Goal: Task Accomplishment & Management: Manage account settings

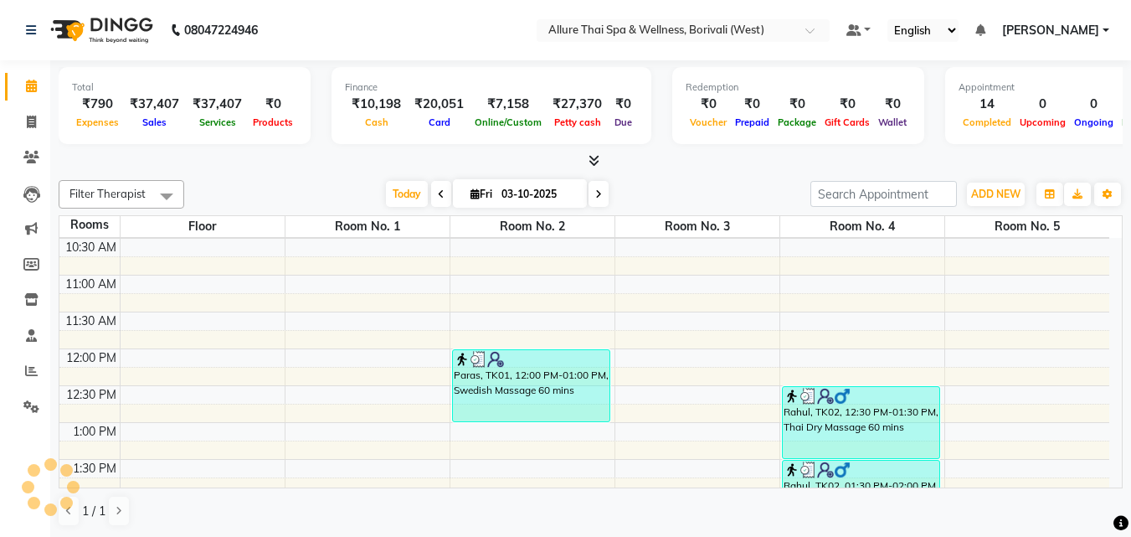
scroll to position [135, 0]
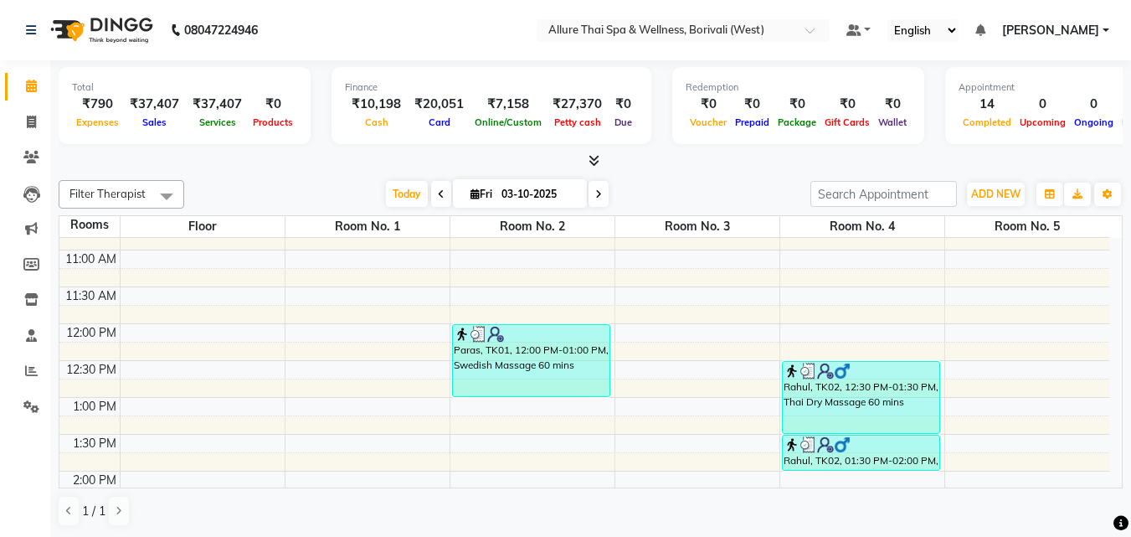
click at [602, 194] on span at bounding box center [599, 194] width 20 height 26
type input "04-10-2025"
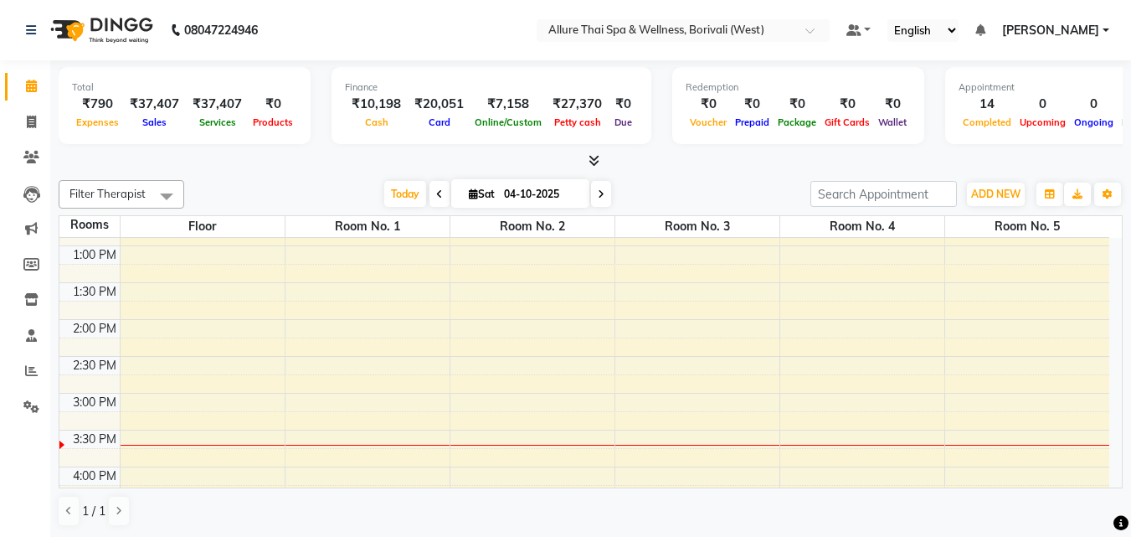
scroll to position [282, 0]
click at [512, 316] on div "9:00 AM 9:30 AM 10:00 AM 10:30 AM 11:00 AM 11:30 AM 12:00 PM 12:30 PM 1:00 PM 1…" at bounding box center [584, 508] width 1050 height 1104
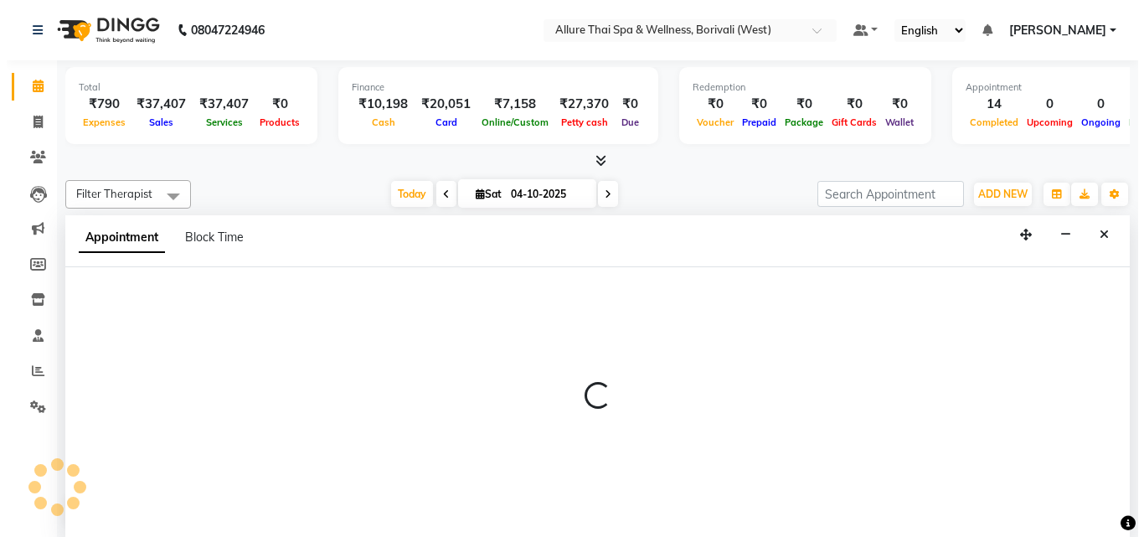
scroll to position [1, 0]
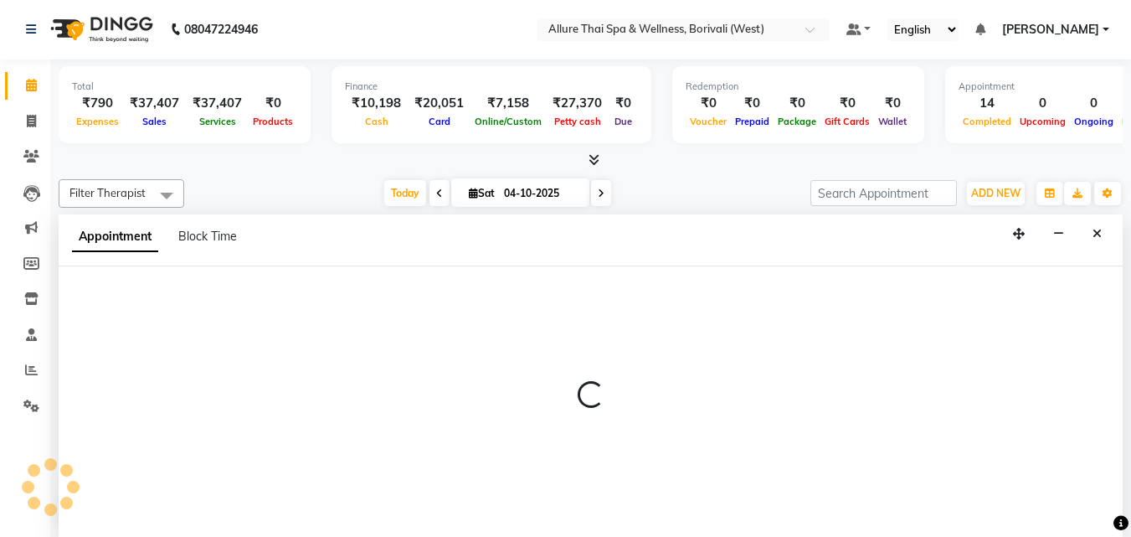
select select "825"
select select "tentative"
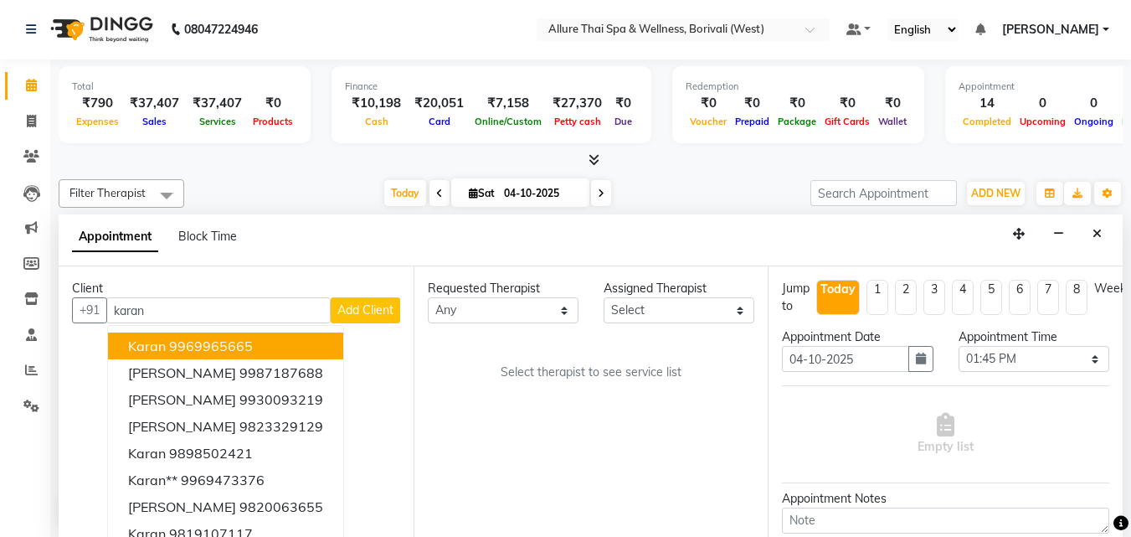
type input "karan"
click at [367, 300] on button "Add Client" at bounding box center [365, 310] width 69 height 26
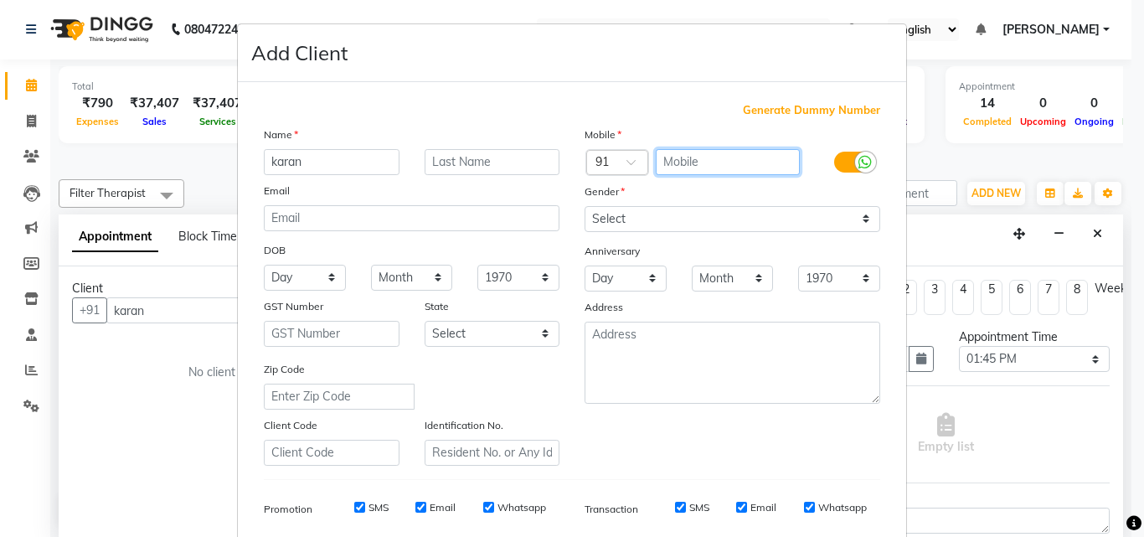
click at [690, 157] on input "text" at bounding box center [728, 162] width 145 height 26
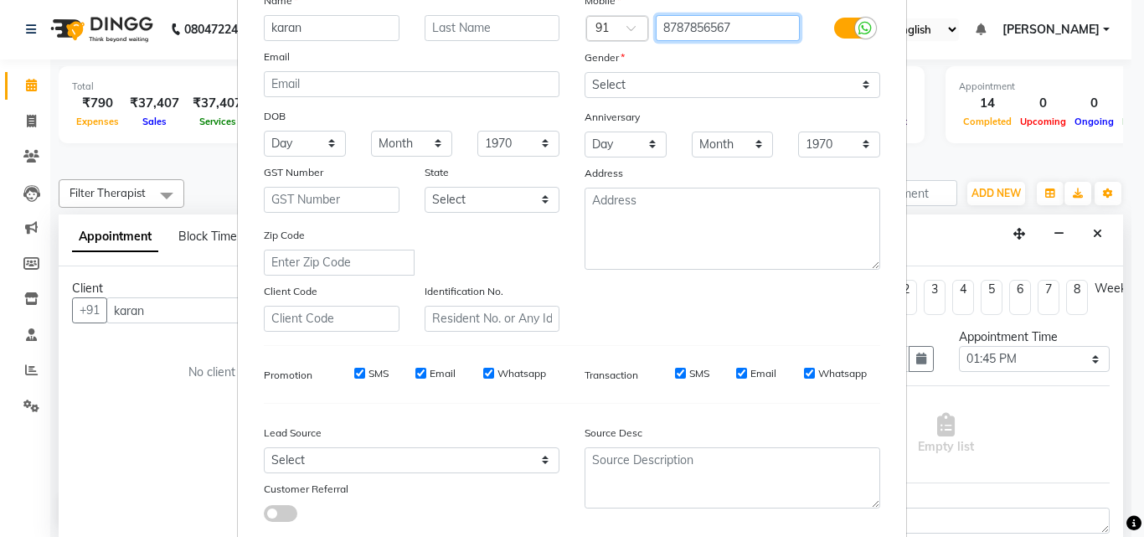
scroll to position [133, 0]
type input "8787856567"
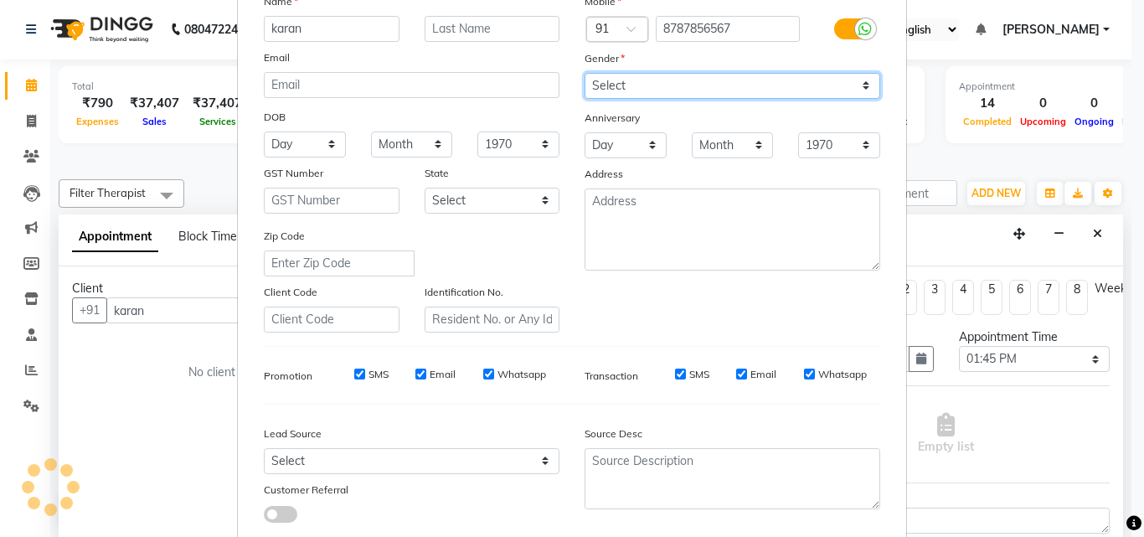
click at [676, 81] on select "Select [DEMOGRAPHIC_DATA] [DEMOGRAPHIC_DATA] Other Prefer Not To Say" at bounding box center [732, 86] width 296 height 26
select select "[DEMOGRAPHIC_DATA]"
click at [584, 73] on select "Select [DEMOGRAPHIC_DATA] [DEMOGRAPHIC_DATA] Other Prefer Not To Say" at bounding box center [732, 86] width 296 height 26
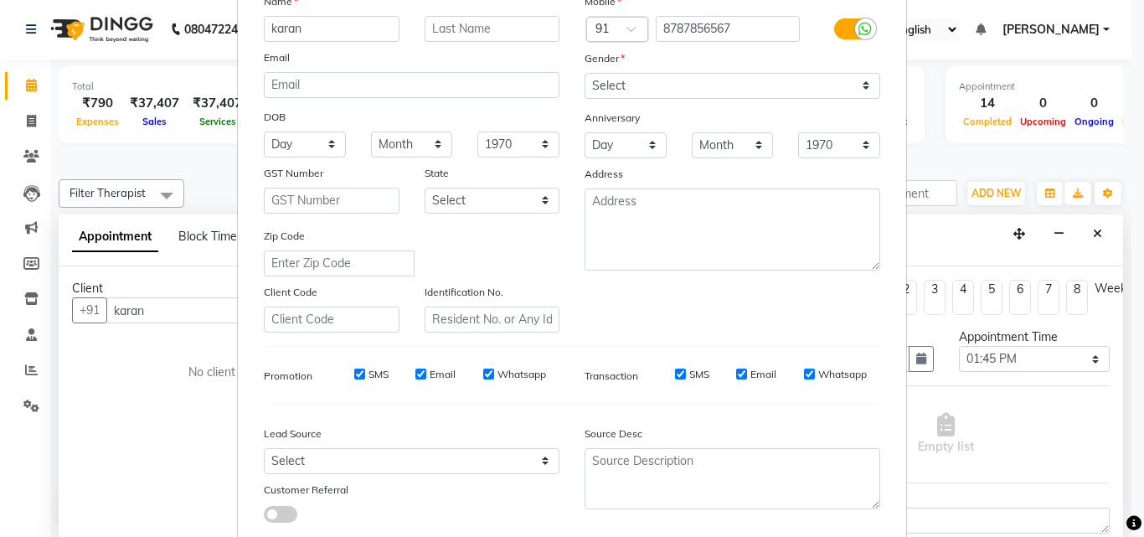
click at [354, 377] on input "SMS" at bounding box center [359, 373] width 11 height 11
checkbox input "false"
click at [385, 456] on select "Select Walk-in Referral Friend Advertisement Facebook JustDial Google Other Web…" at bounding box center [412, 461] width 296 height 26
select select "55427"
click at [264, 448] on select "Select Walk-in Referral Friend Advertisement Facebook JustDial Google Other Web…" at bounding box center [412, 461] width 296 height 26
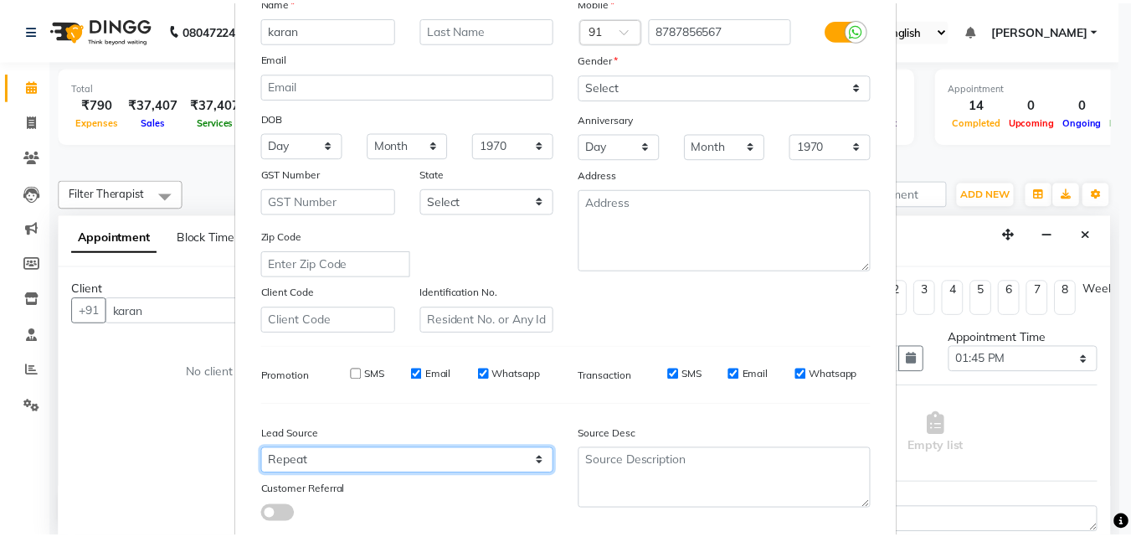
scroll to position [236, 0]
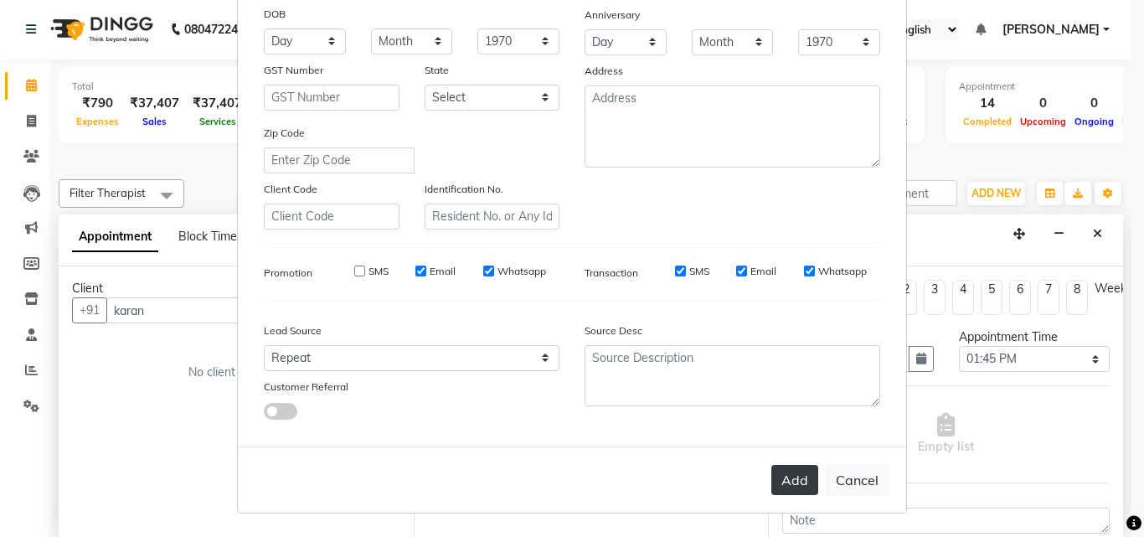
click at [783, 475] on button "Add" at bounding box center [794, 480] width 47 height 30
type input "8787856567"
select select
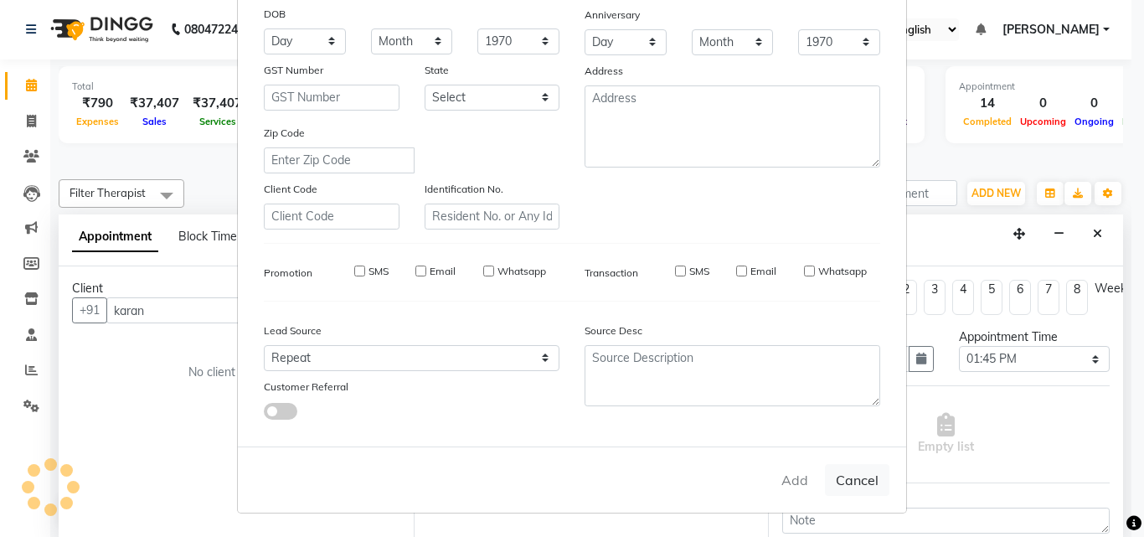
select select
checkbox input "false"
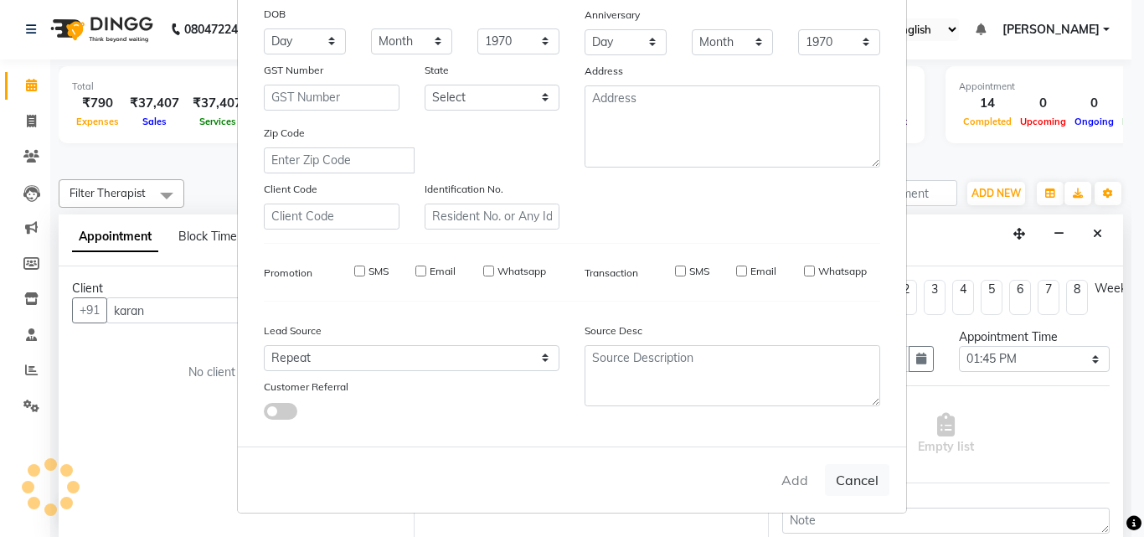
checkbox input "false"
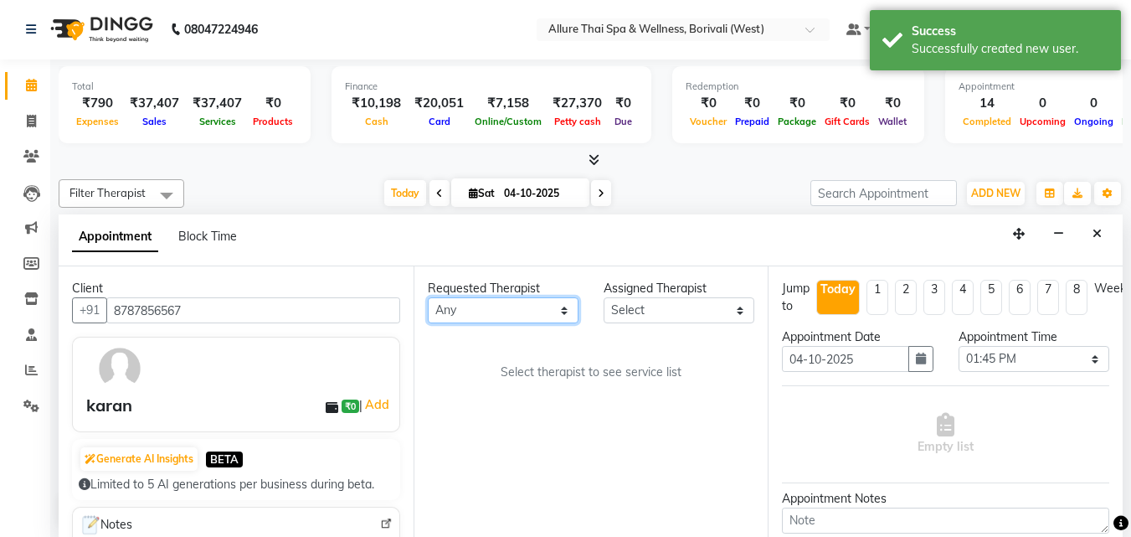
click at [476, 297] on select "Any [PERSON_NAME] [PERSON_NAME]" at bounding box center [503, 310] width 151 height 26
select select "79062"
click at [428, 297] on select "Any [PERSON_NAME] [PERSON_NAME]" at bounding box center [503, 310] width 151 height 26
select select "79062"
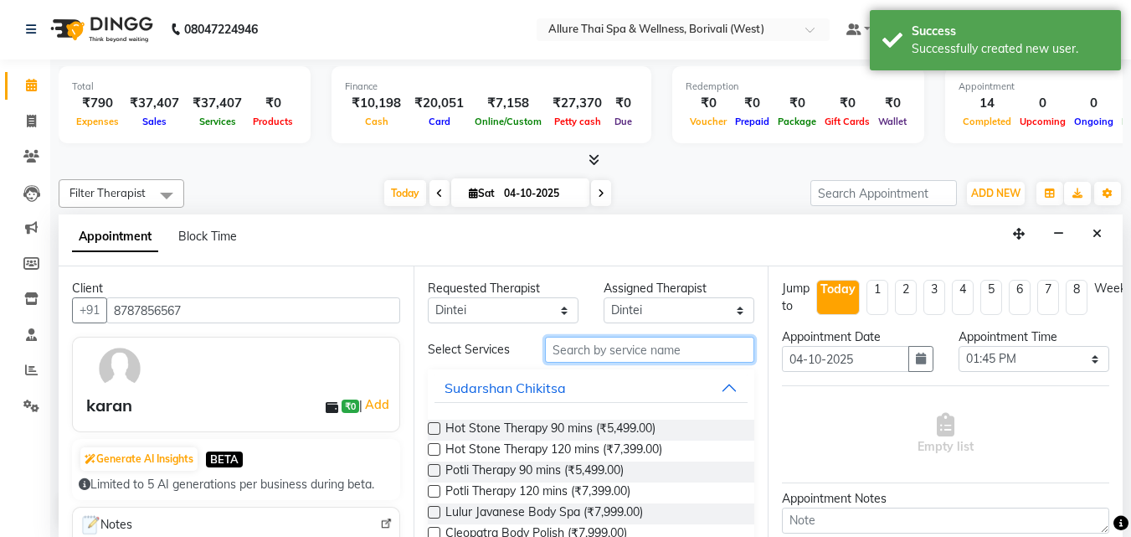
click at [573, 352] on input "text" at bounding box center [649, 350] width 209 height 26
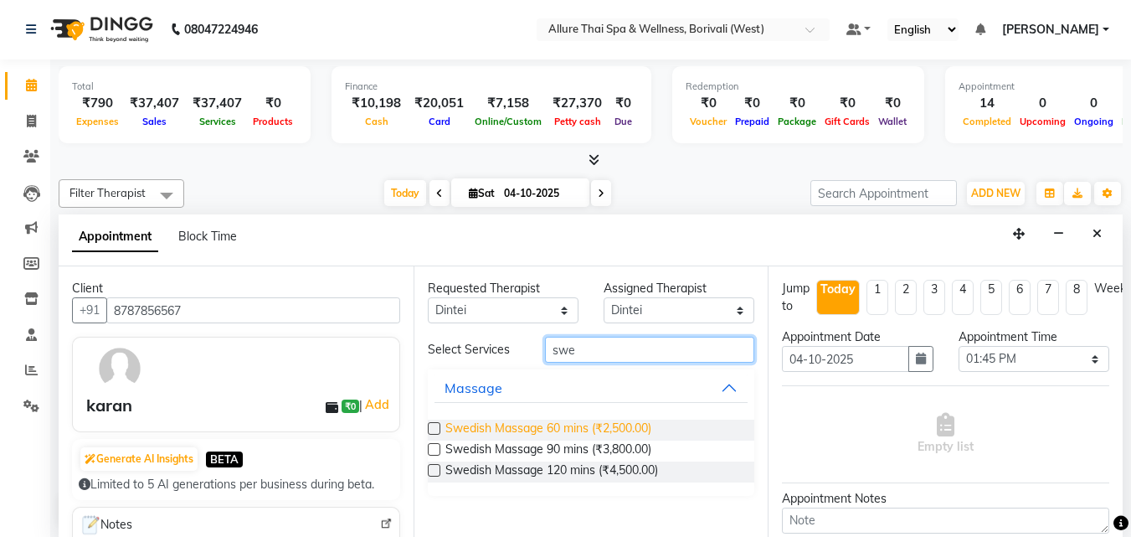
type input "swe"
click at [594, 428] on span "Swedish Massage 60 mins (₹2,500.00)" at bounding box center [548, 429] width 206 height 21
checkbox input "false"
select select "4284"
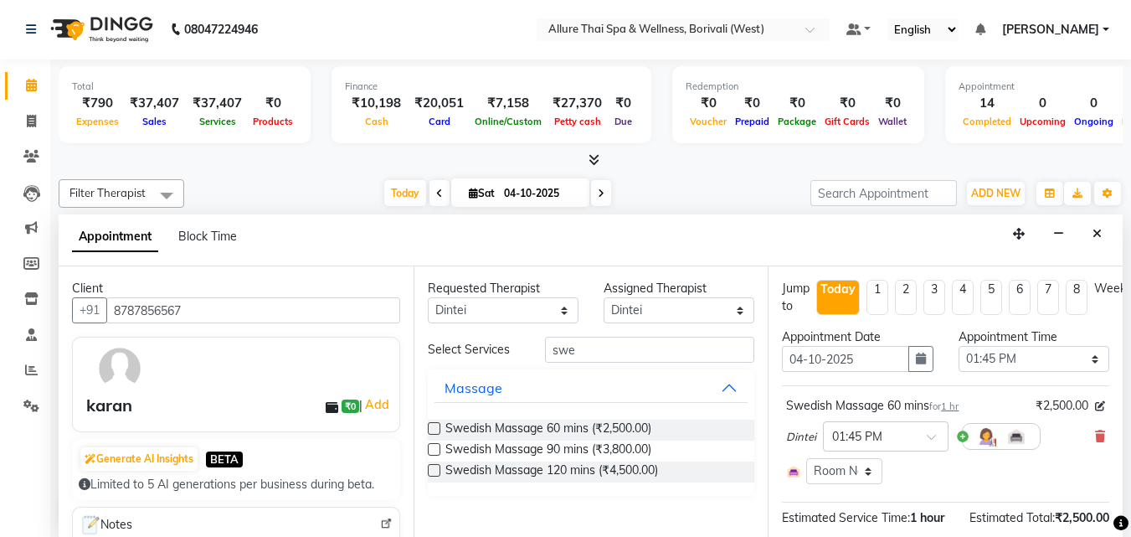
scroll to position [208, 0]
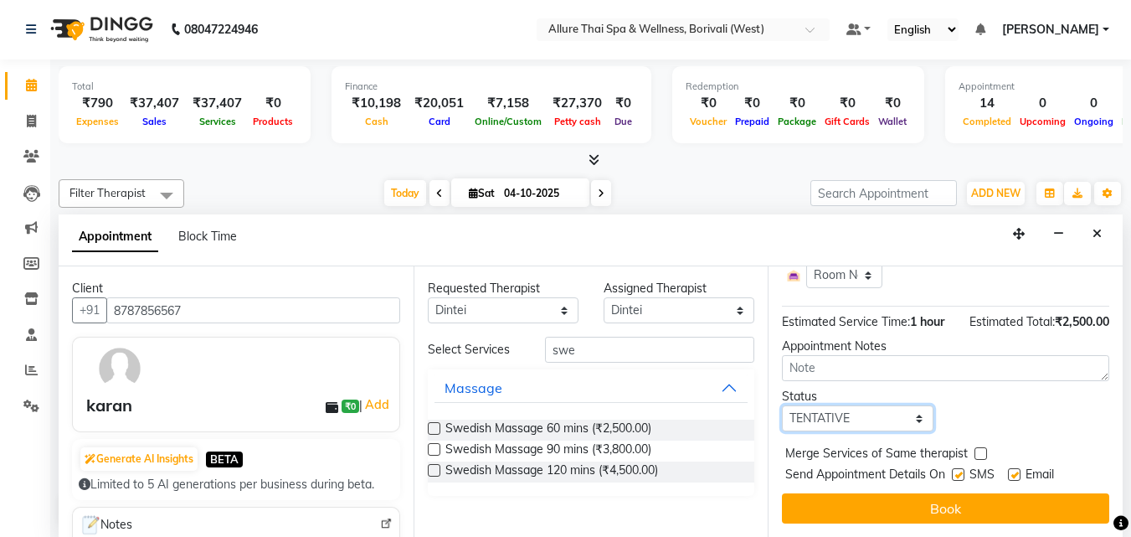
click at [895, 405] on select "Select TENTATIVE CONFIRM CHECK-IN UPCOMING" at bounding box center [857, 418] width 151 height 26
select select "check-in"
click at [782, 405] on select "Select TENTATIVE CONFIRM CHECK-IN UPCOMING" at bounding box center [857, 418] width 151 height 26
click at [959, 468] on label at bounding box center [958, 474] width 13 height 13
click at [959, 471] on input "checkbox" at bounding box center [957, 476] width 11 height 11
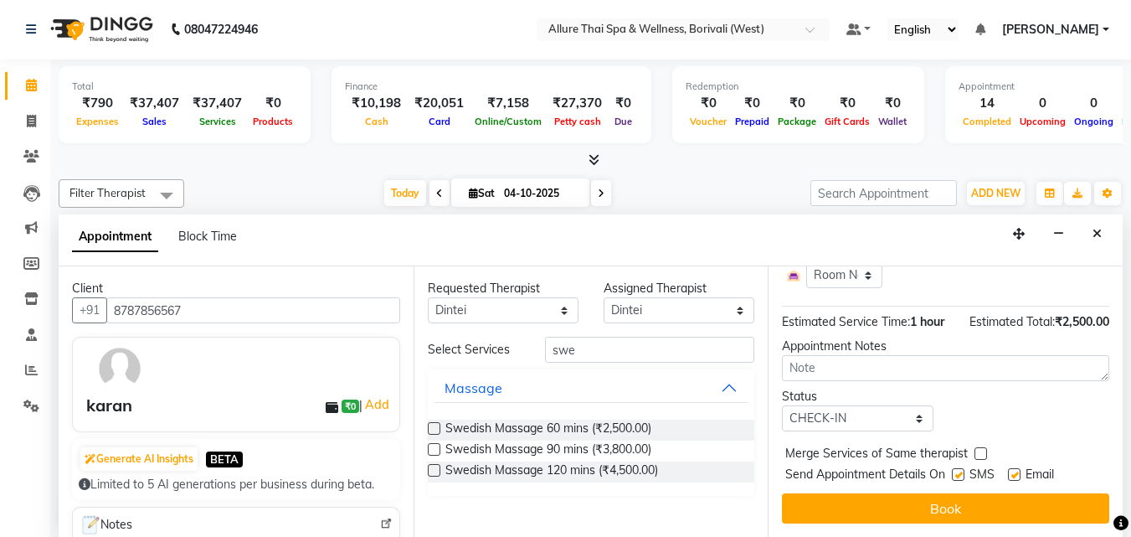
checkbox input "false"
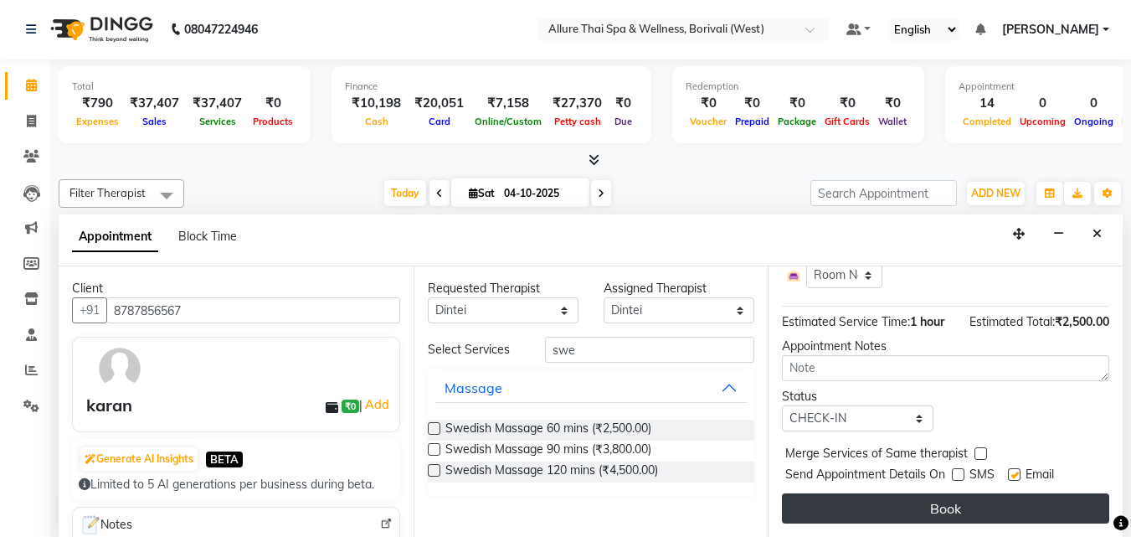
click at [940, 493] on button "Book" at bounding box center [945, 508] width 327 height 30
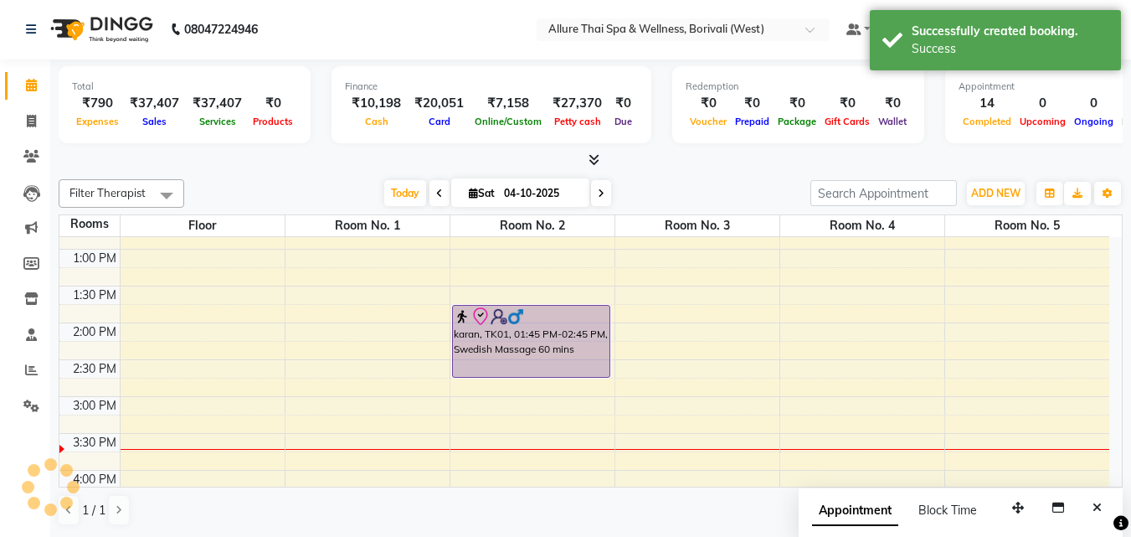
scroll to position [0, 0]
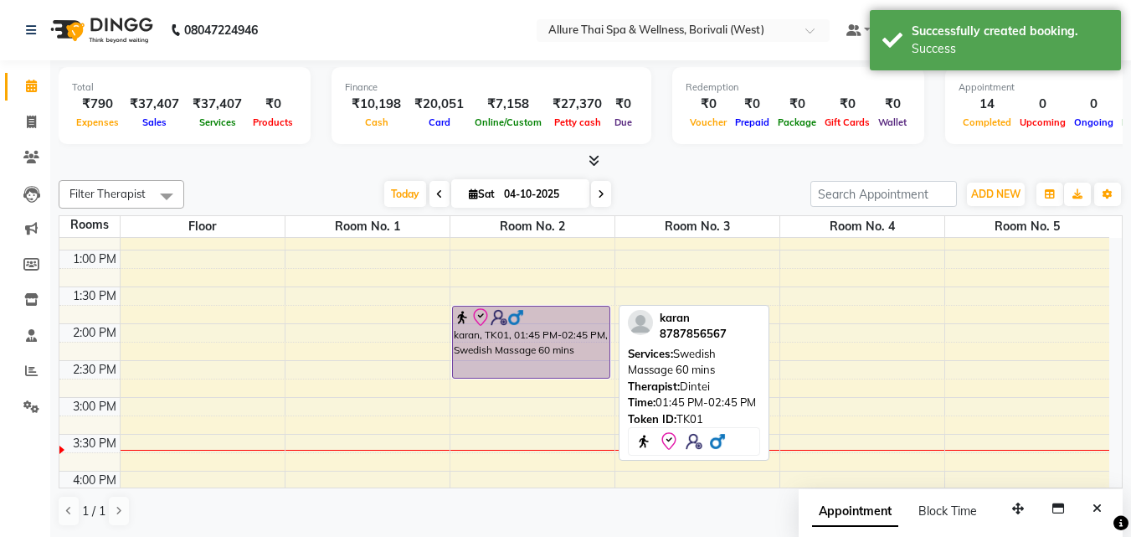
click at [592, 355] on div "karan, TK01, 01:45 PM-02:45 PM, Swedish Massage 60 mins" at bounding box center [531, 341] width 157 height 71
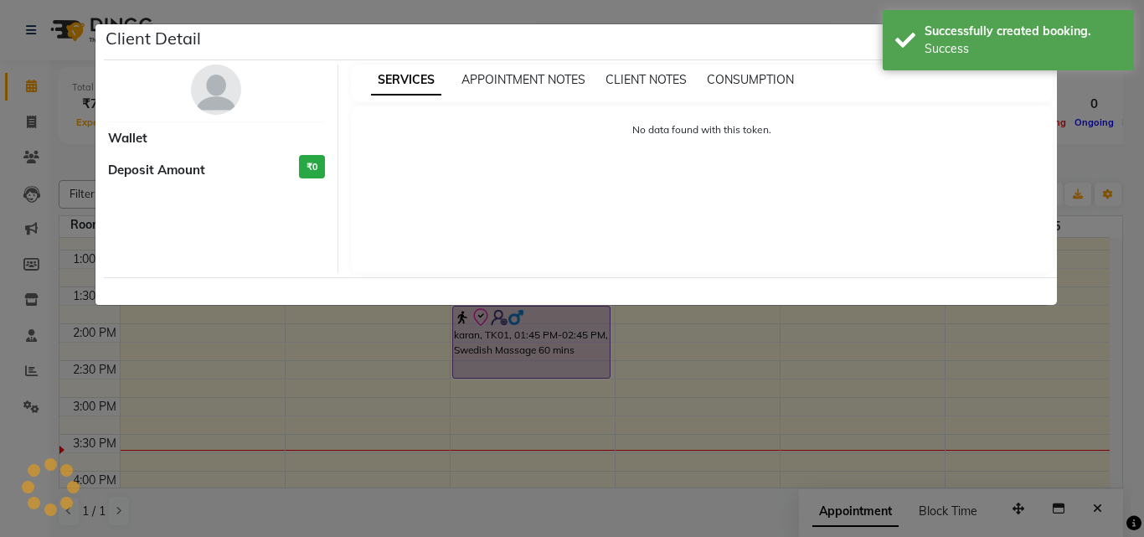
select select "8"
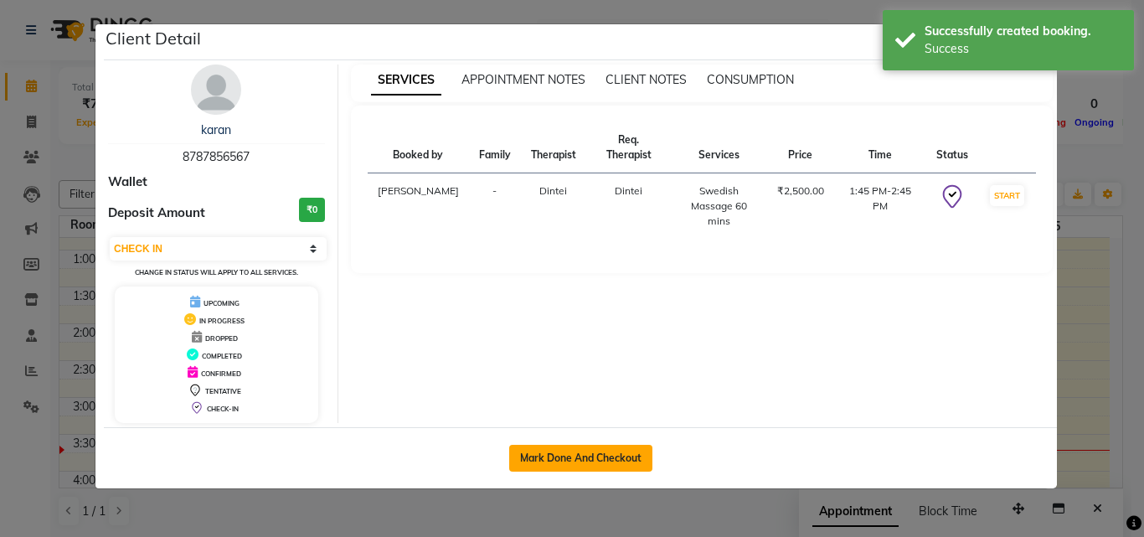
click at [605, 447] on button "Mark Done And Checkout" at bounding box center [580, 458] width 143 height 27
select select "service"
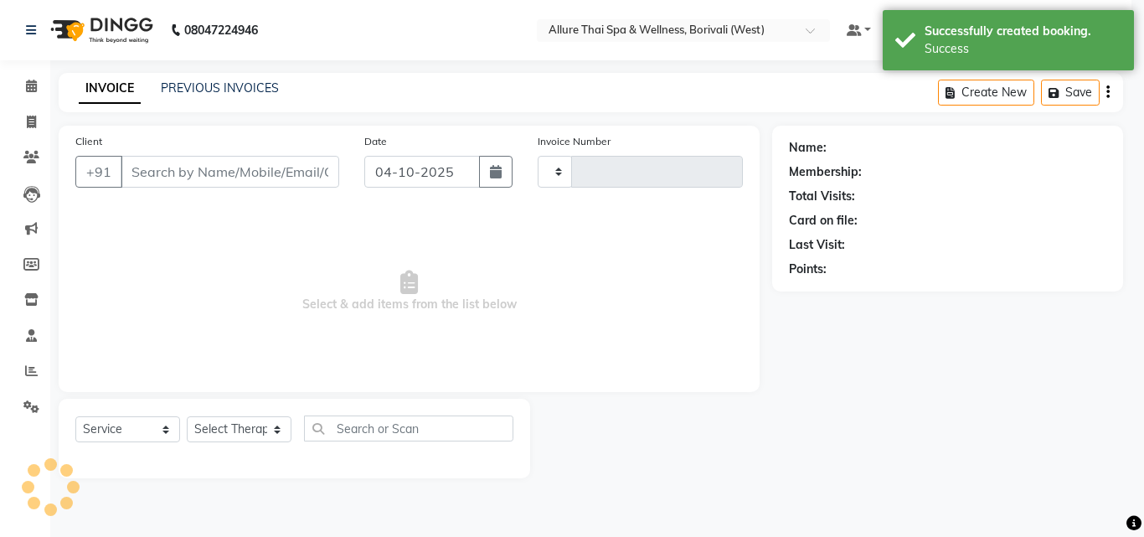
type input "1087"
select select "6772"
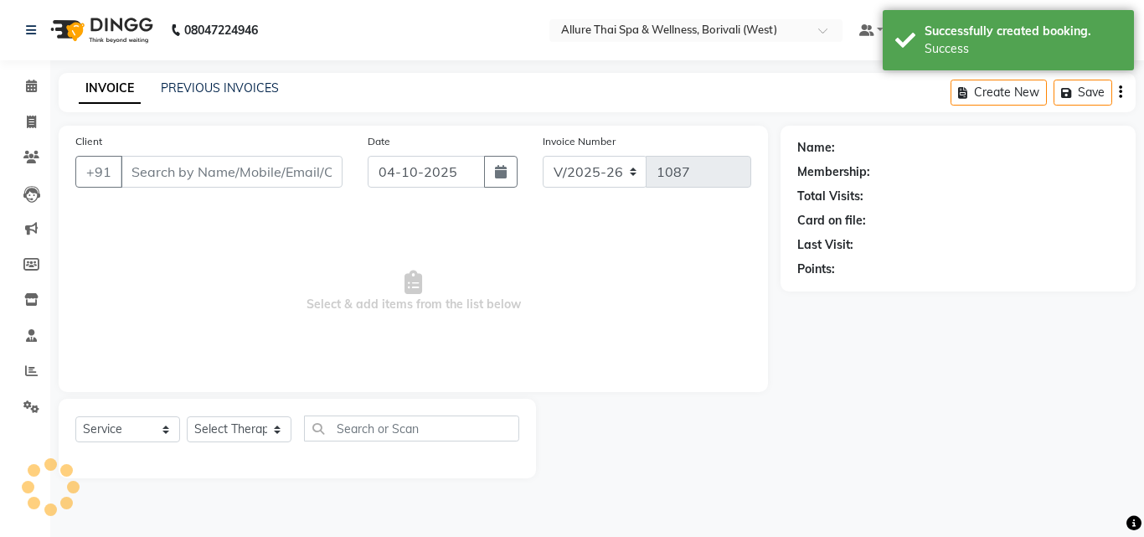
type input "8787856567"
select select "79062"
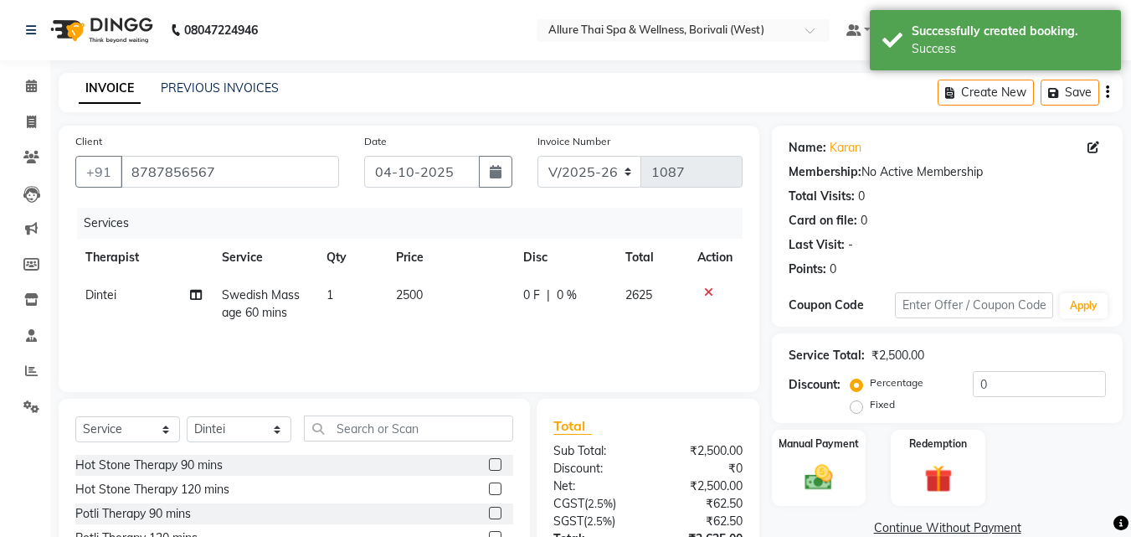
click at [870, 405] on label "Fixed" at bounding box center [882, 404] width 25 height 15
click at [856, 405] on input "Fixed" at bounding box center [860, 405] width 12 height 12
radio input "true"
drag, startPoint x: 1051, startPoint y: 358, endPoint x: 1047, endPoint y: 379, distance: 21.2
click at [1047, 379] on div "Service Total: ₹2,500.00 Discount: Percentage Fixed 0" at bounding box center [947, 378] width 317 height 76
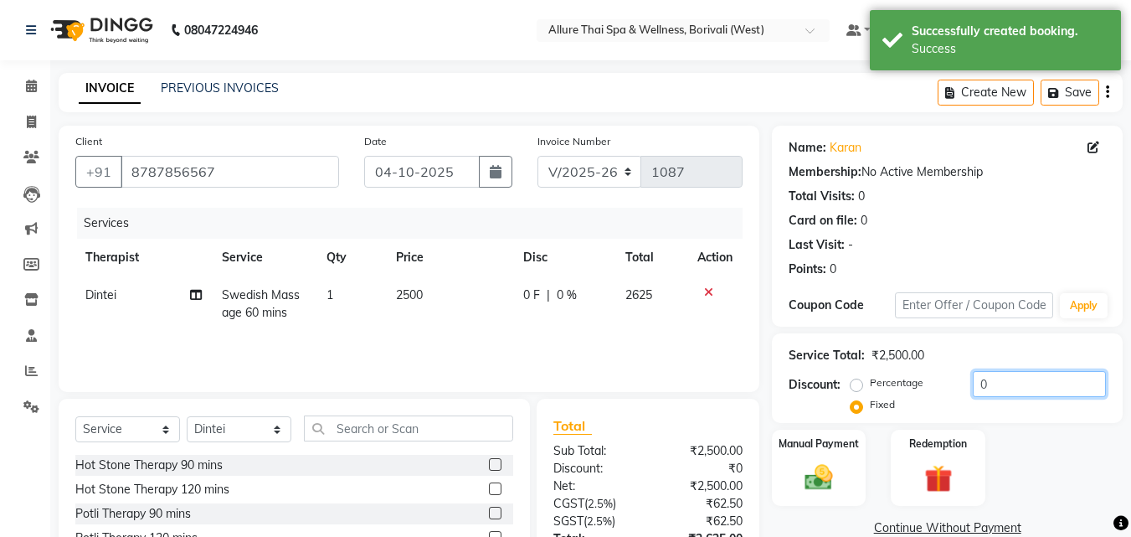
click at [1047, 379] on input "0" at bounding box center [1039, 384] width 133 height 26
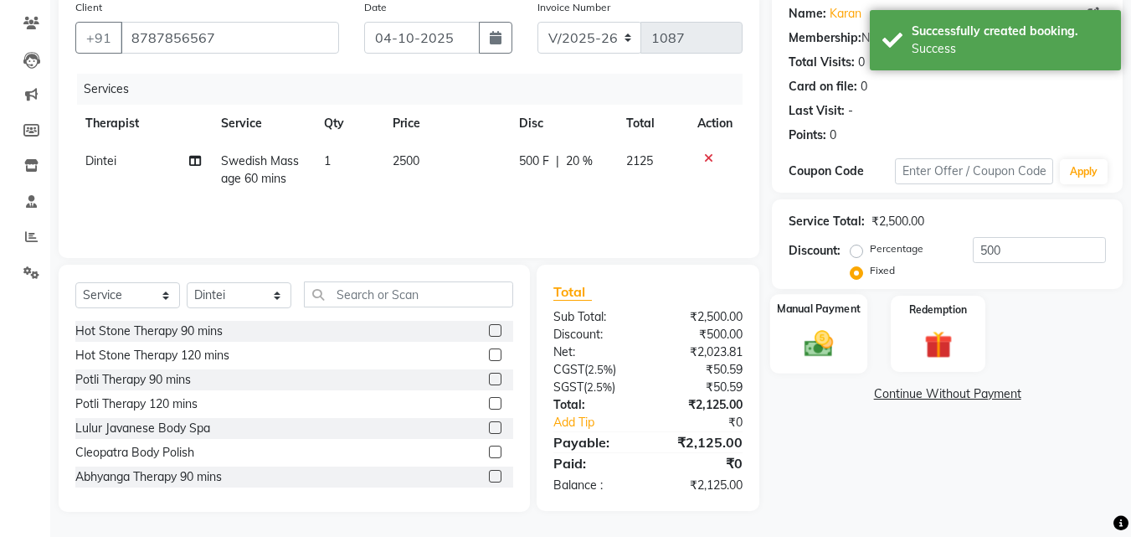
click at [804, 328] on img at bounding box center [818, 343] width 47 height 33
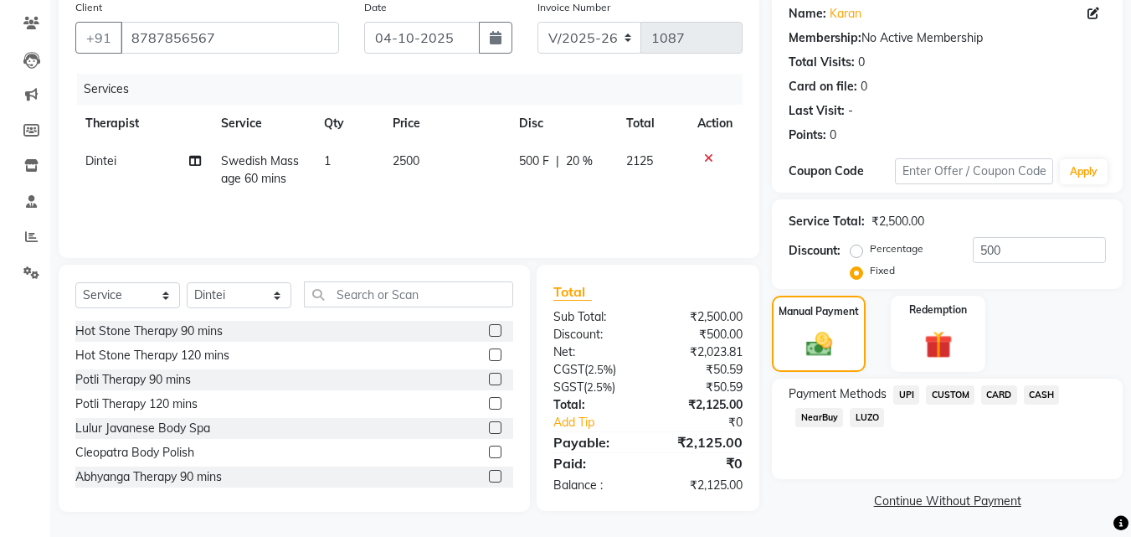
click at [1036, 387] on span "CASH" at bounding box center [1042, 394] width 36 height 19
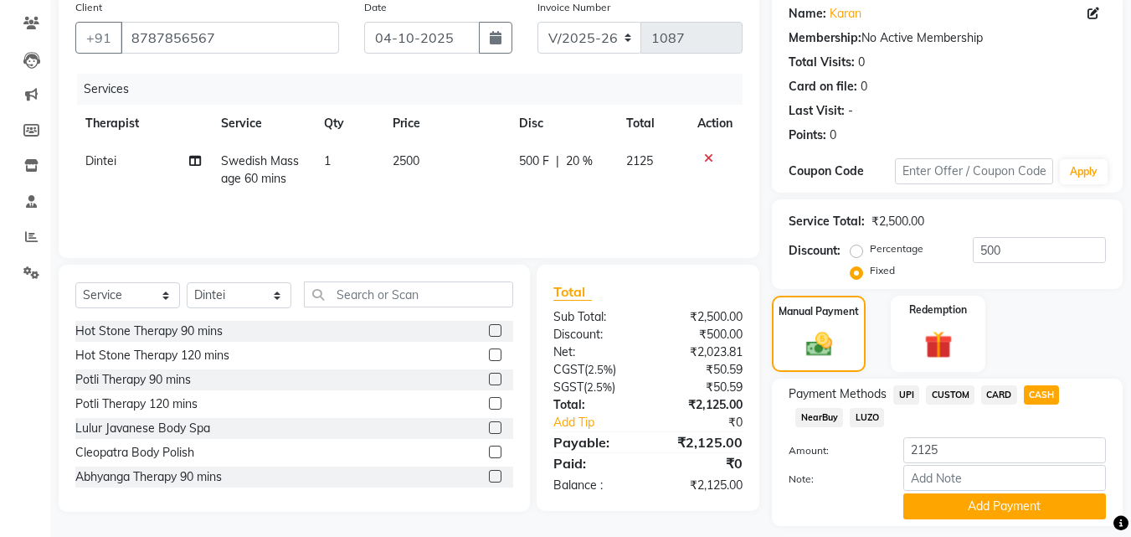
scroll to position [183, 0]
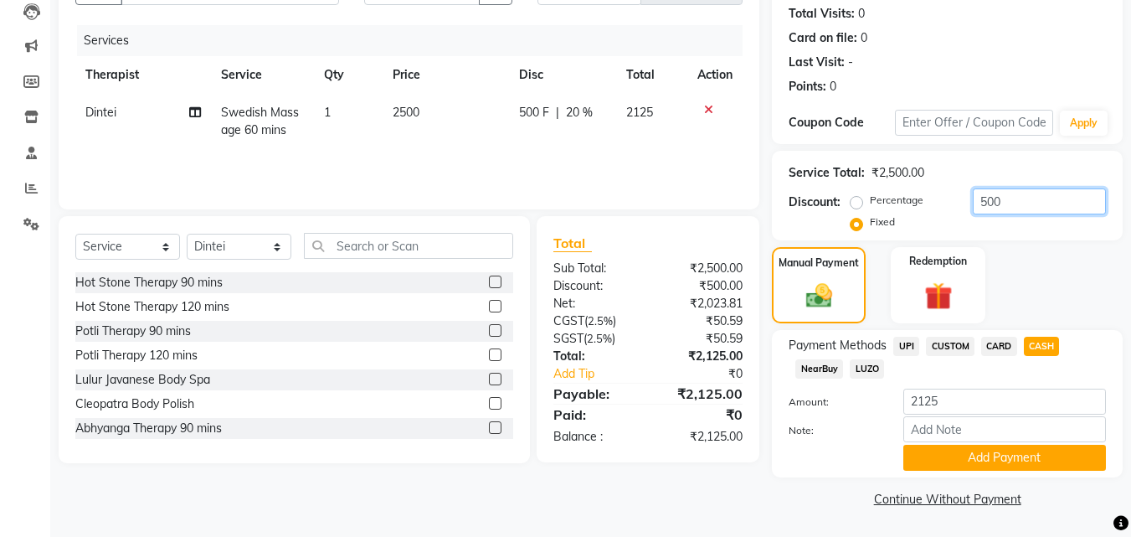
click at [1006, 196] on input "500" at bounding box center [1039, 201] width 133 height 26
type input "5"
type input "625"
click at [1039, 348] on span "CASH" at bounding box center [1042, 346] width 36 height 19
type input "2000"
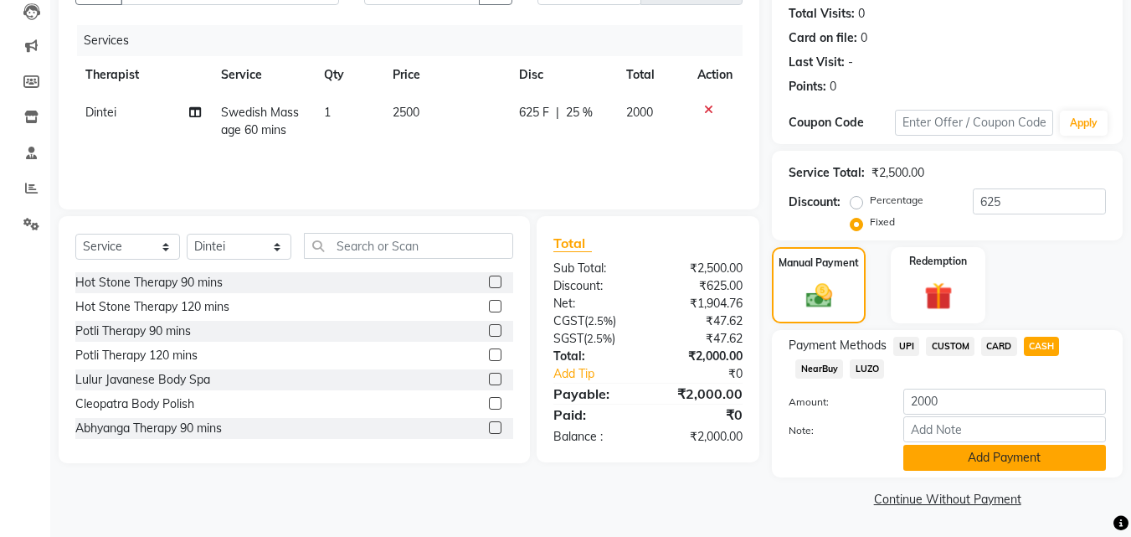
click at [1005, 454] on button "Add Payment" at bounding box center [1004, 458] width 203 height 26
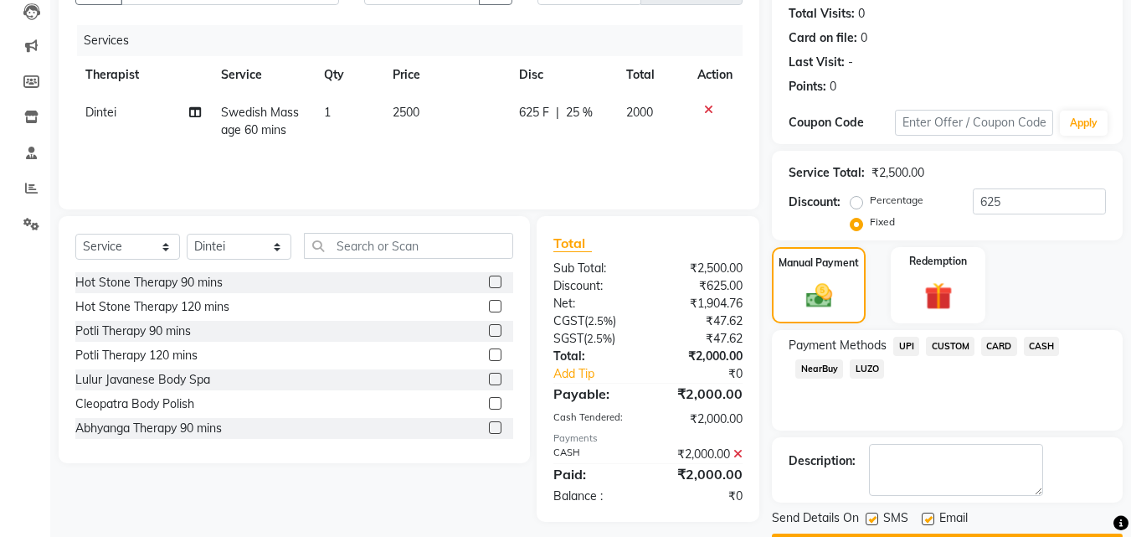
scroll to position [230, 0]
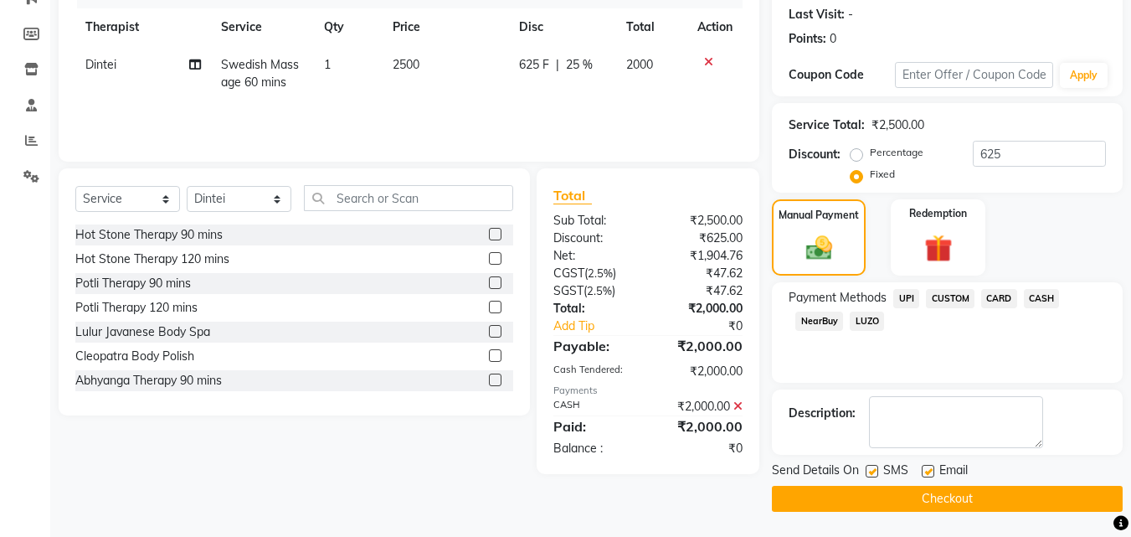
click at [874, 475] on label at bounding box center [872, 471] width 13 height 13
click at [874, 475] on input "checkbox" at bounding box center [871, 471] width 11 height 11
checkbox input "false"
click at [870, 500] on button "Checkout" at bounding box center [947, 499] width 351 height 26
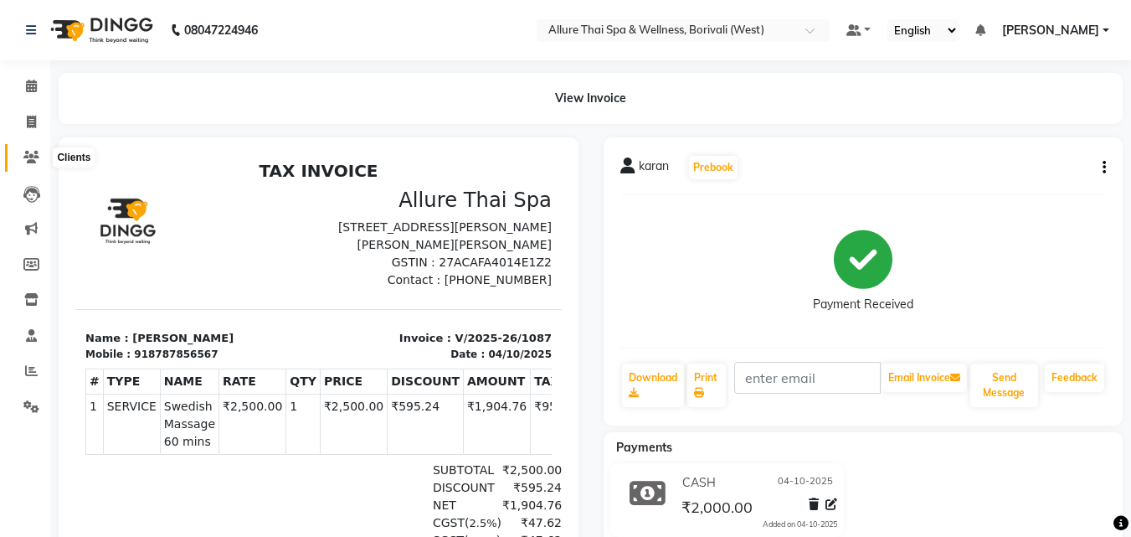
click at [27, 154] on icon at bounding box center [31, 157] width 16 height 13
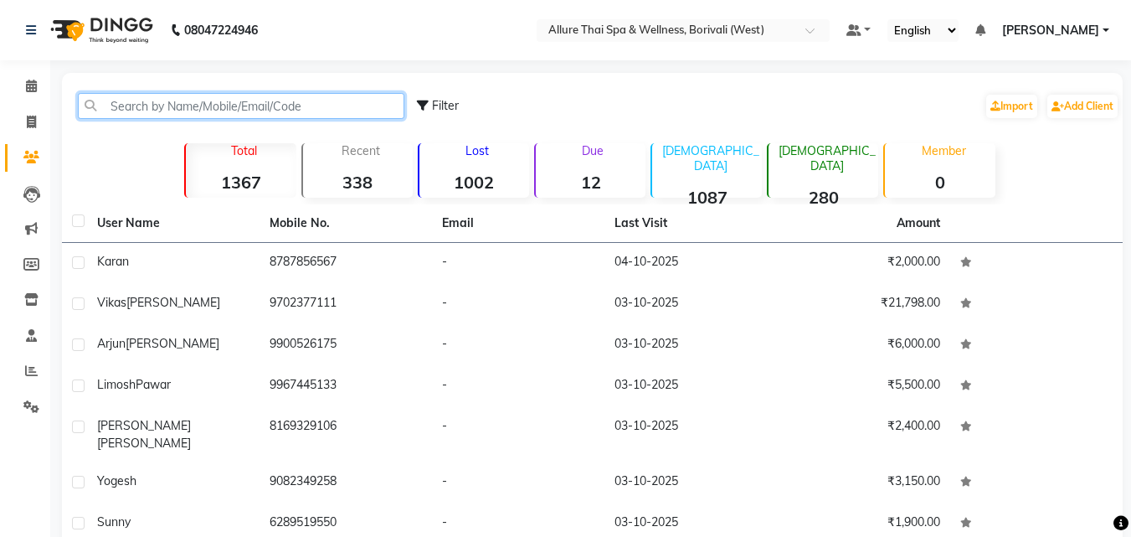
click at [154, 110] on input "text" at bounding box center [241, 106] width 327 height 26
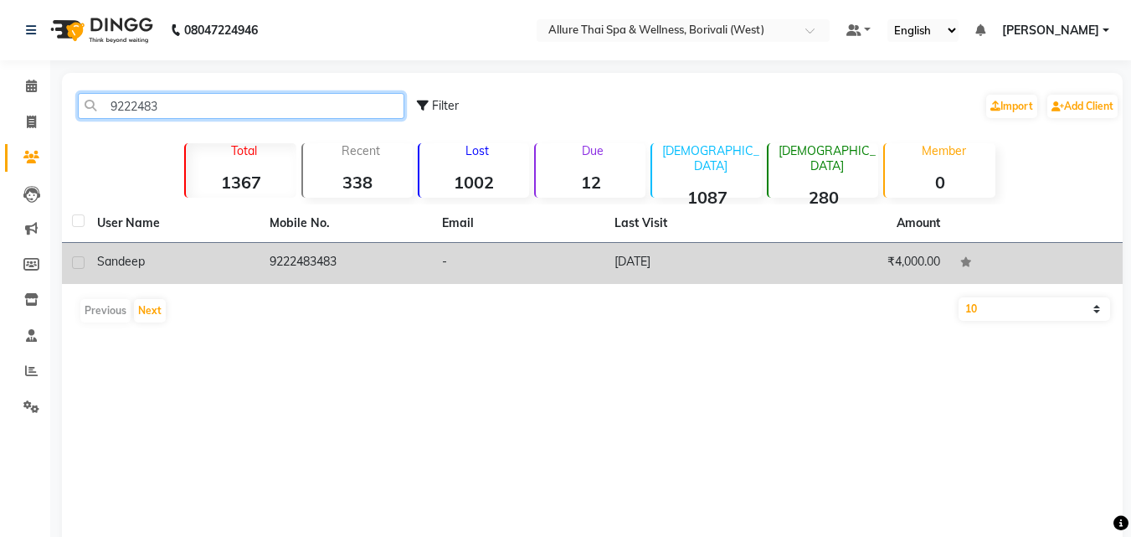
type input "9222483"
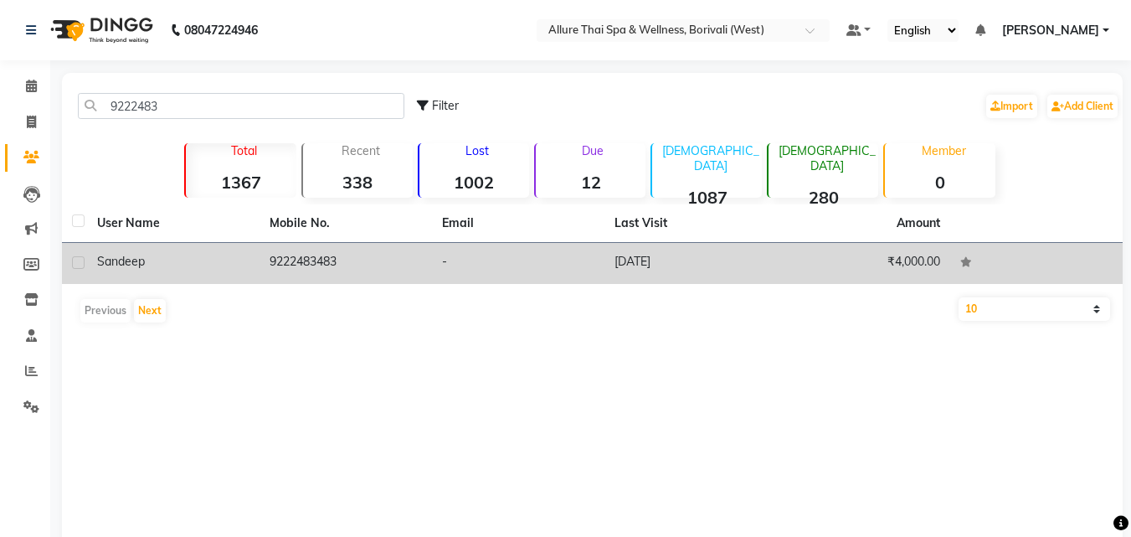
click at [295, 255] on td "9222483483" at bounding box center [346, 263] width 172 height 41
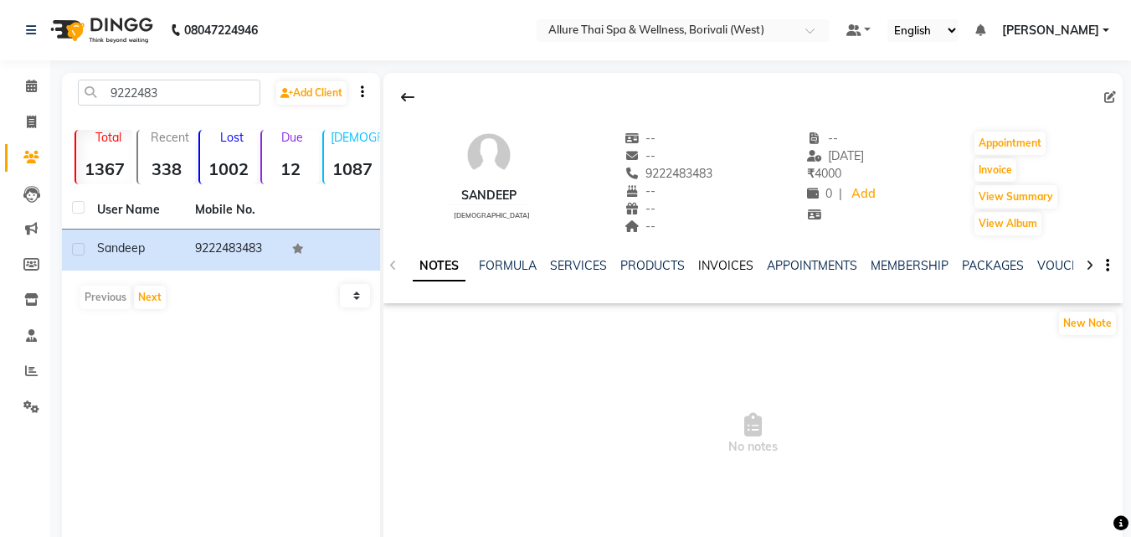
click at [714, 267] on link "INVOICES" at bounding box center [725, 265] width 55 height 15
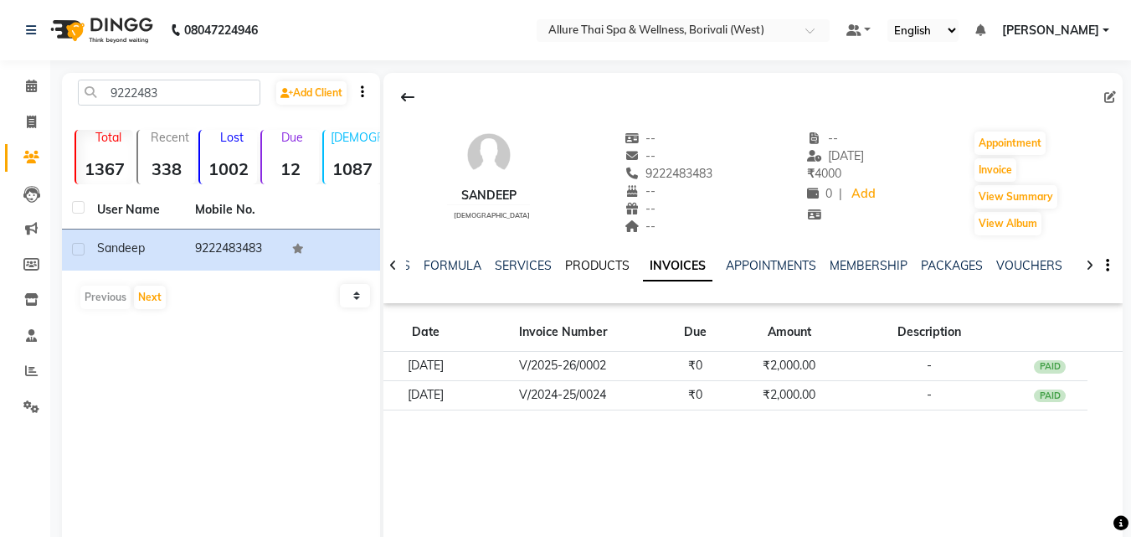
click at [579, 265] on link "PRODUCTS" at bounding box center [597, 265] width 64 height 15
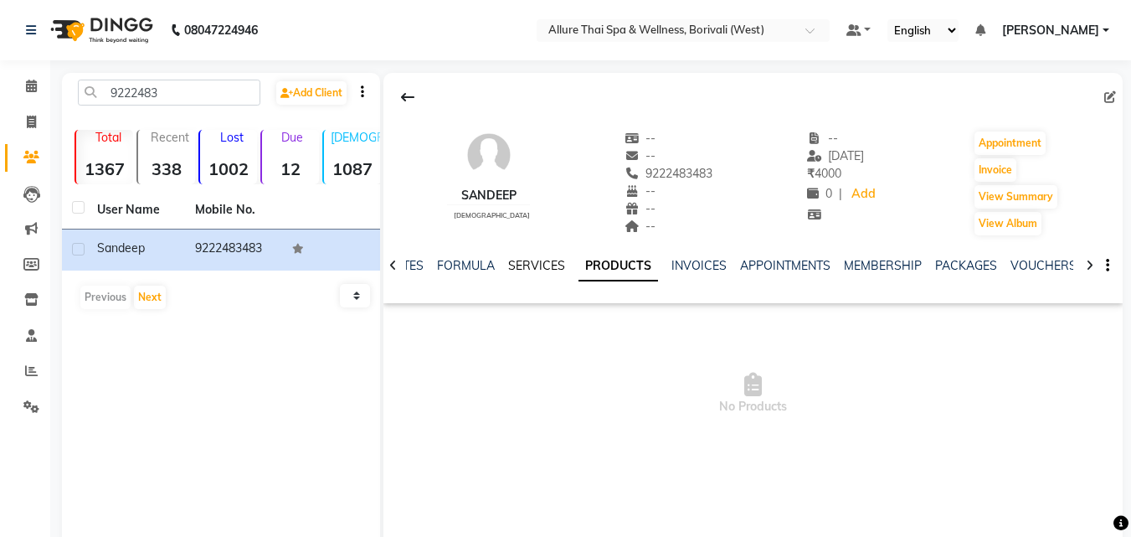
click at [548, 264] on link "SERVICES" at bounding box center [536, 265] width 57 height 15
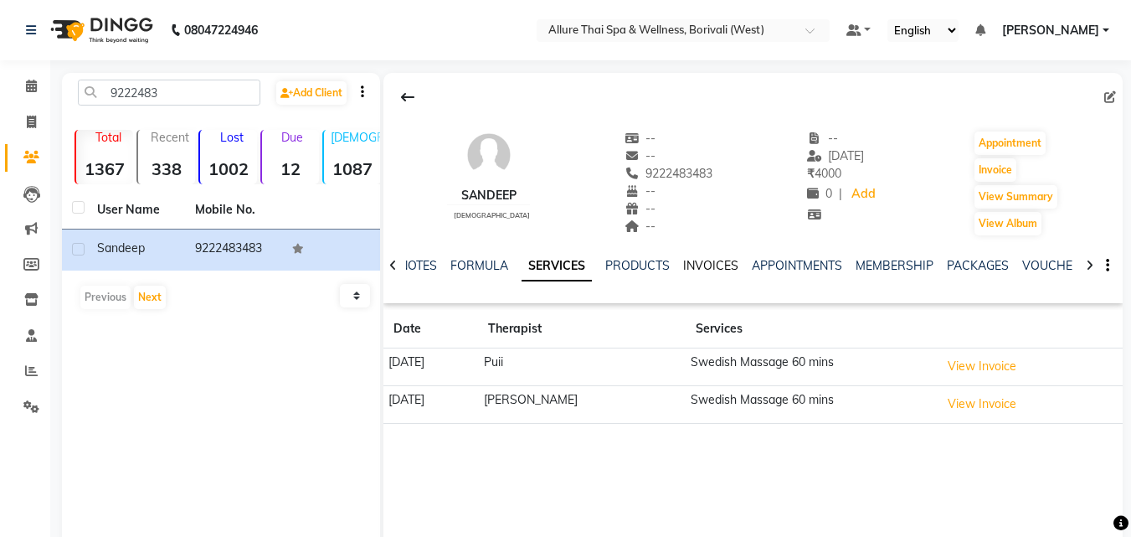
click at [716, 265] on link "INVOICES" at bounding box center [710, 265] width 55 height 15
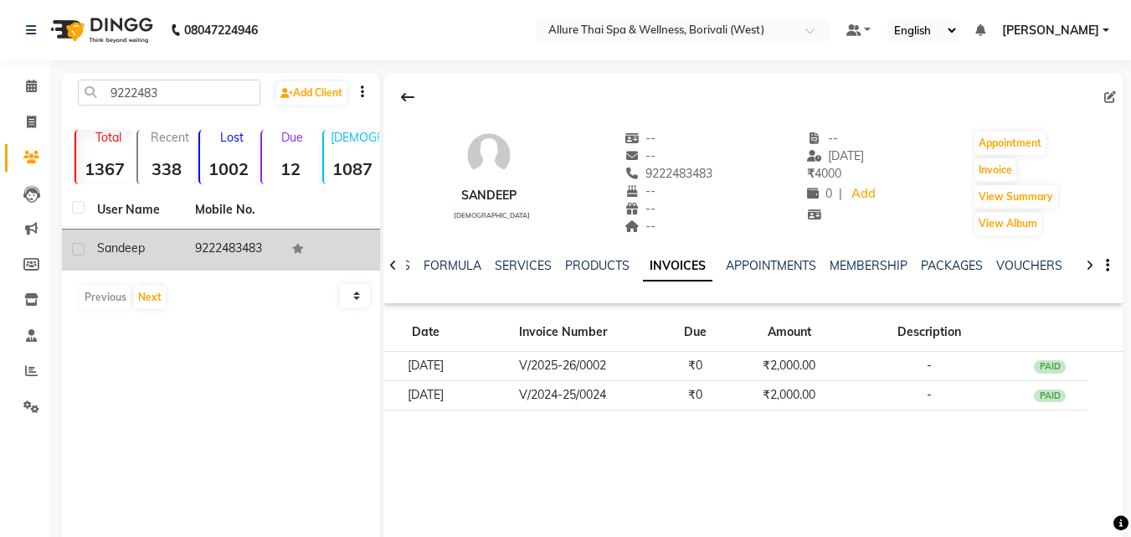
click at [240, 260] on td "9222483483" at bounding box center [234, 249] width 98 height 41
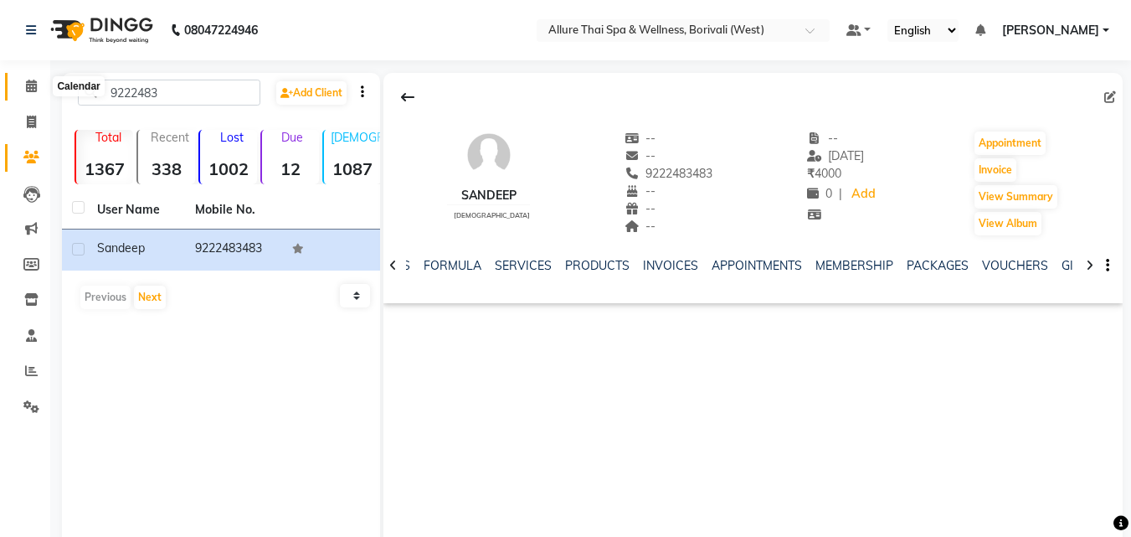
click at [35, 87] on icon at bounding box center [31, 86] width 11 height 13
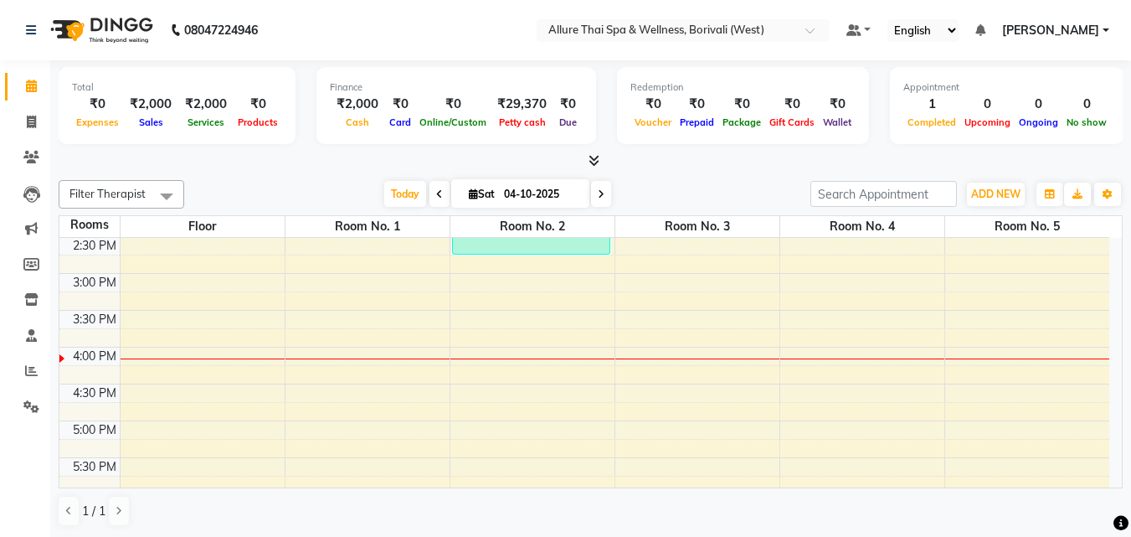
scroll to position [410, 0]
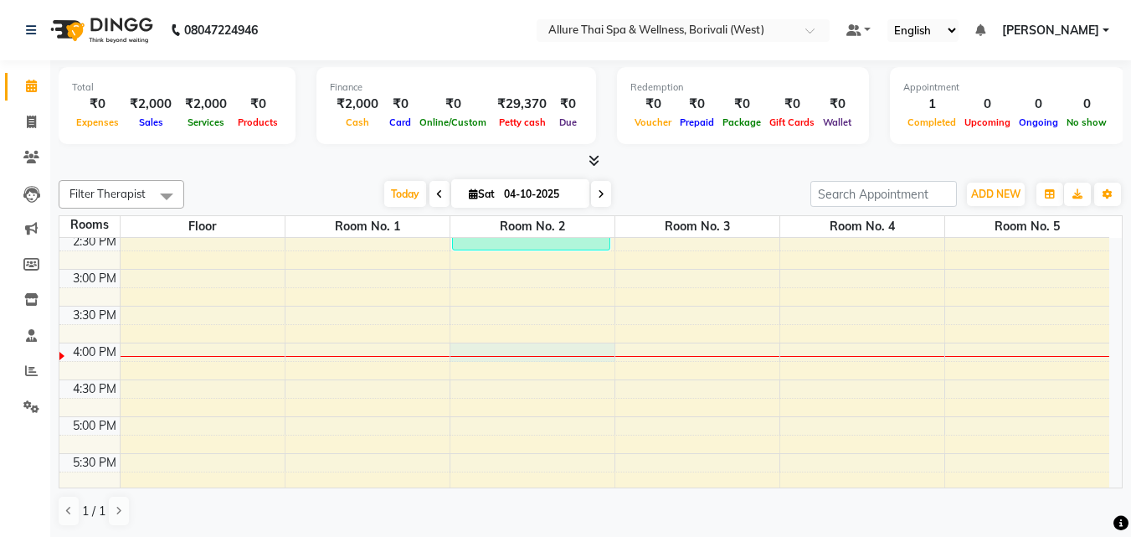
click at [555, 350] on div "9:00 AM 9:30 AM 10:00 AM 10:30 AM 11:00 AM 11:30 AM 12:00 PM 12:30 PM 1:00 PM 1…" at bounding box center [584, 380] width 1050 height 1104
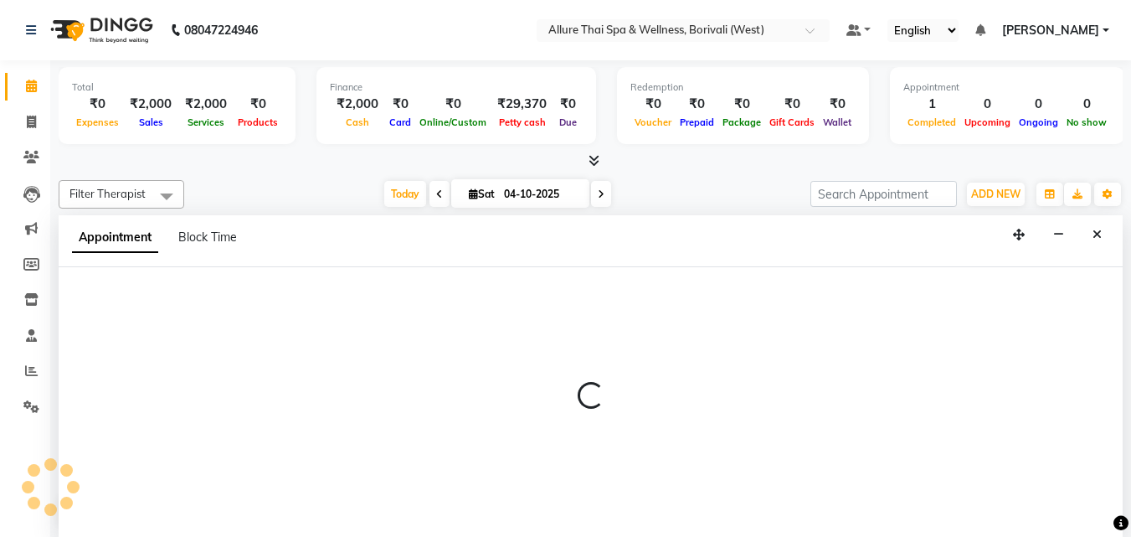
scroll to position [1, 0]
select select "960"
select select "tentative"
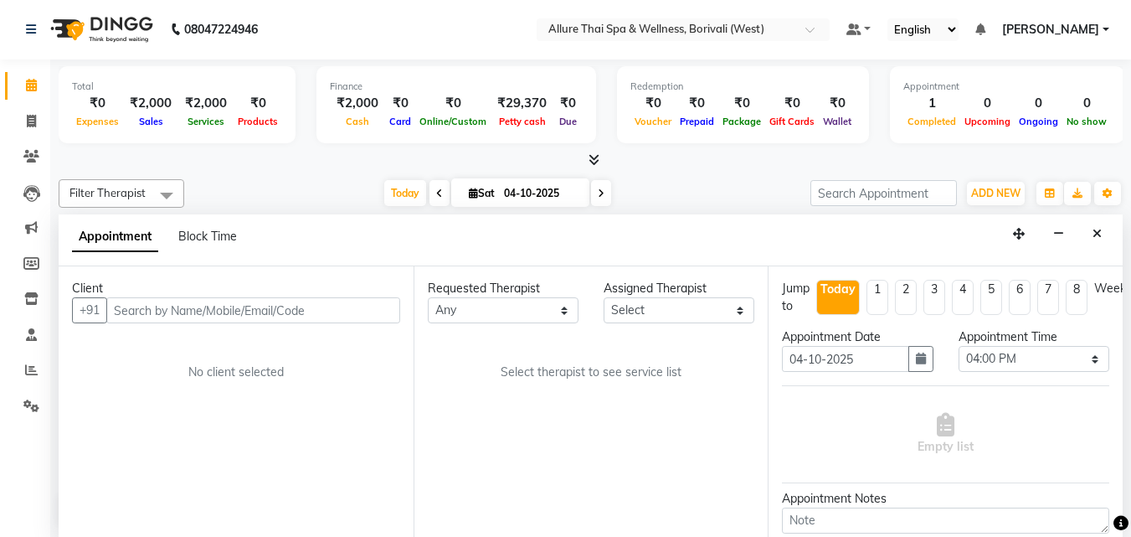
click at [313, 313] on input "text" at bounding box center [253, 310] width 294 height 26
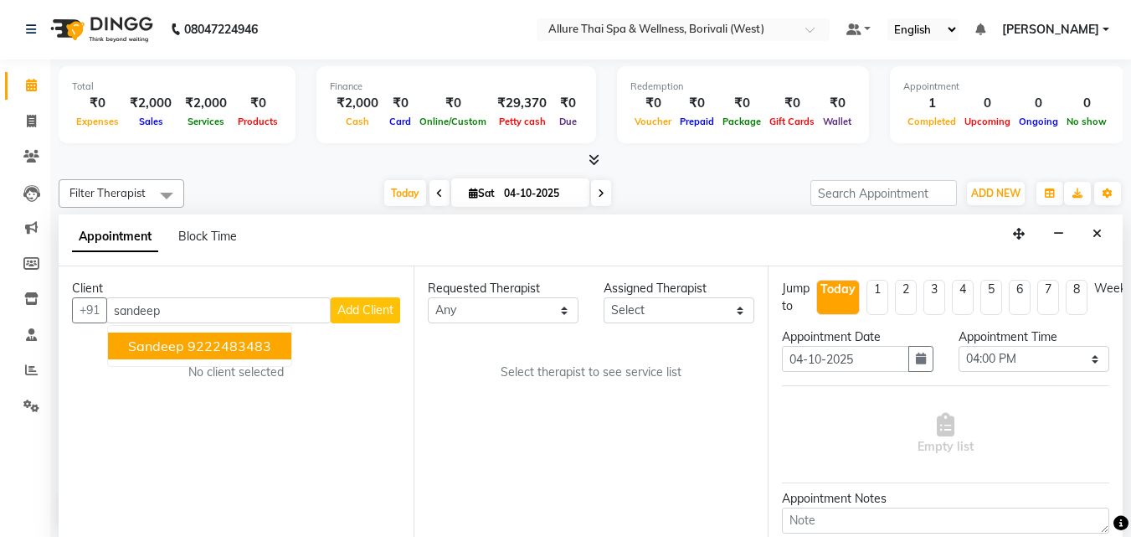
click at [254, 348] on ngb-highlight "9222483483" at bounding box center [230, 345] width 84 height 17
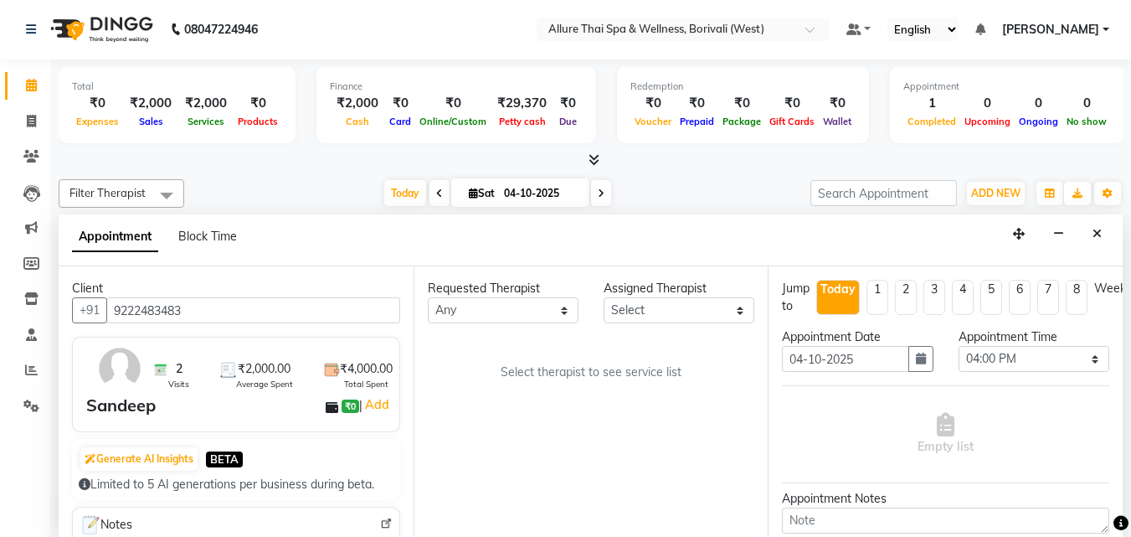
type input "9222483483"
click at [498, 308] on select "Any [PERSON_NAME] [PERSON_NAME]" at bounding box center [503, 310] width 151 height 26
select select "71484"
click at [428, 297] on select "Any [PERSON_NAME] [PERSON_NAME]" at bounding box center [503, 310] width 151 height 26
select select "71484"
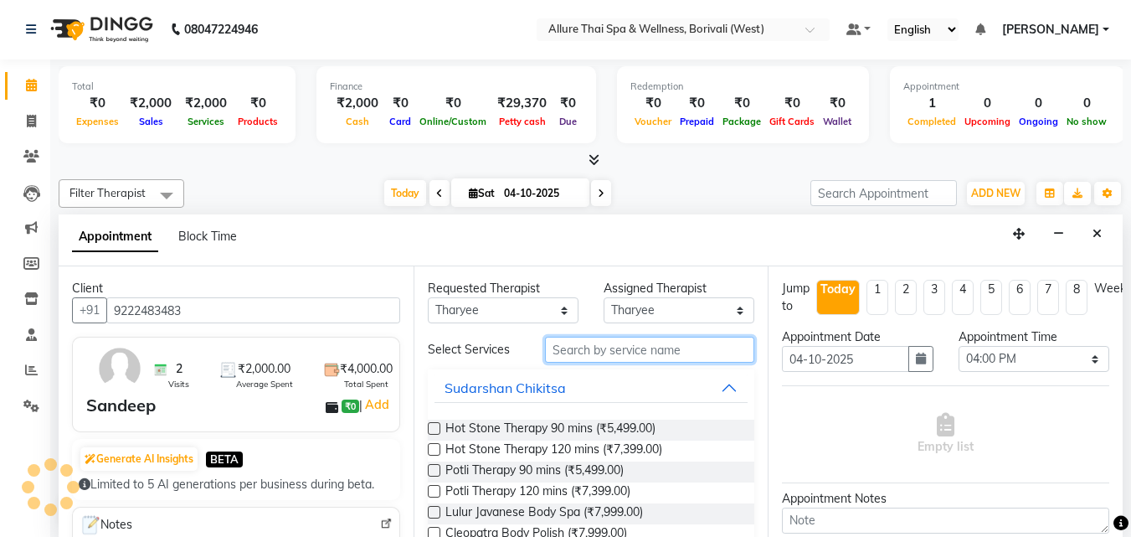
click at [640, 347] on input "text" at bounding box center [649, 350] width 209 height 26
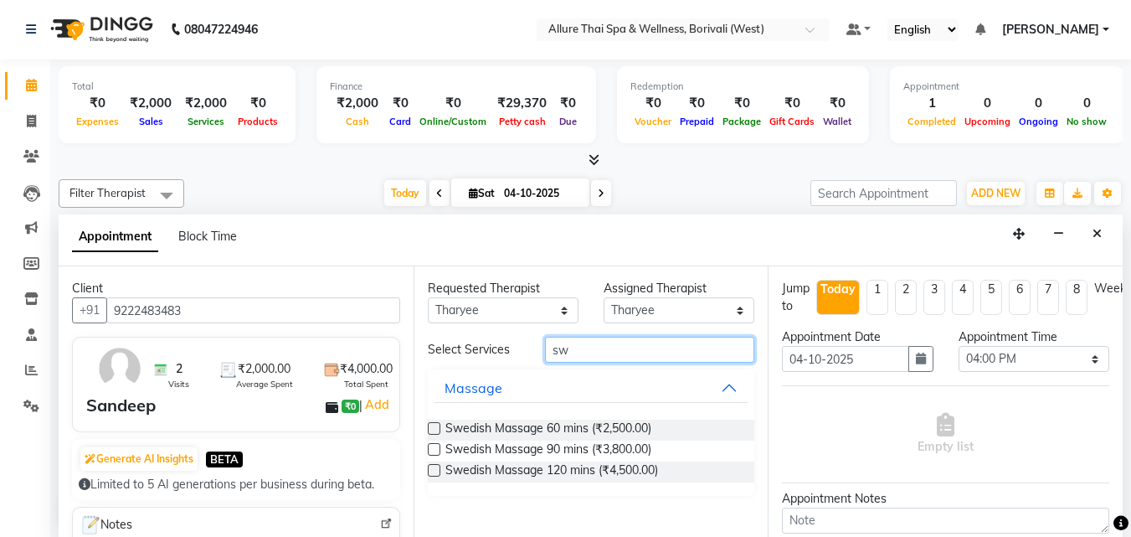
type input "sw"
click at [657, 430] on div "Swedish Massage 60 mins (₹2,500.00)" at bounding box center [591, 429] width 327 height 21
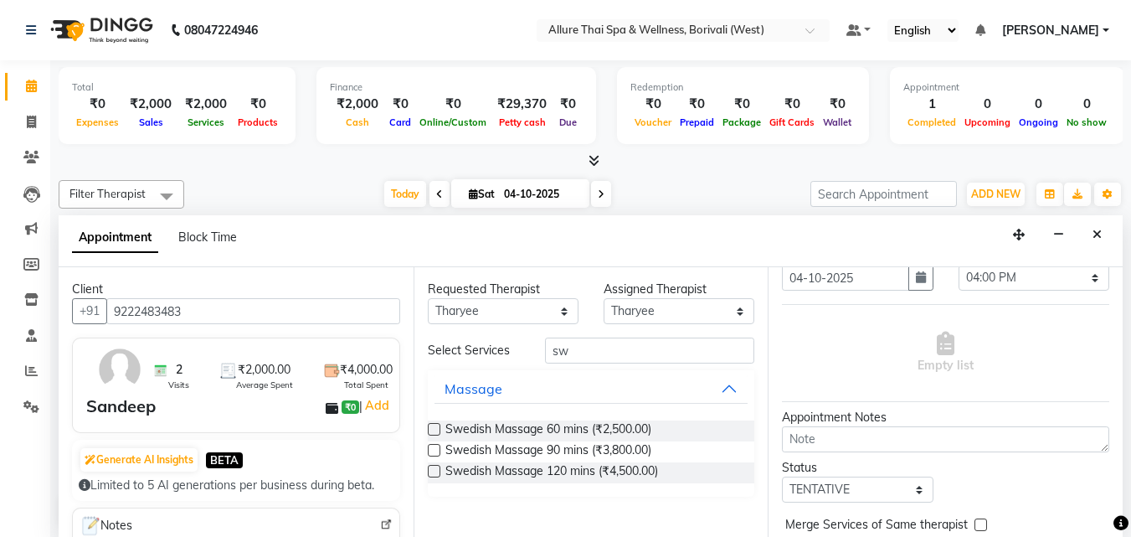
scroll to position [83, 0]
click at [646, 433] on span "Swedish Massage 60 mins (₹2,500.00)" at bounding box center [548, 430] width 206 height 21
checkbox input "true"
select select "4284"
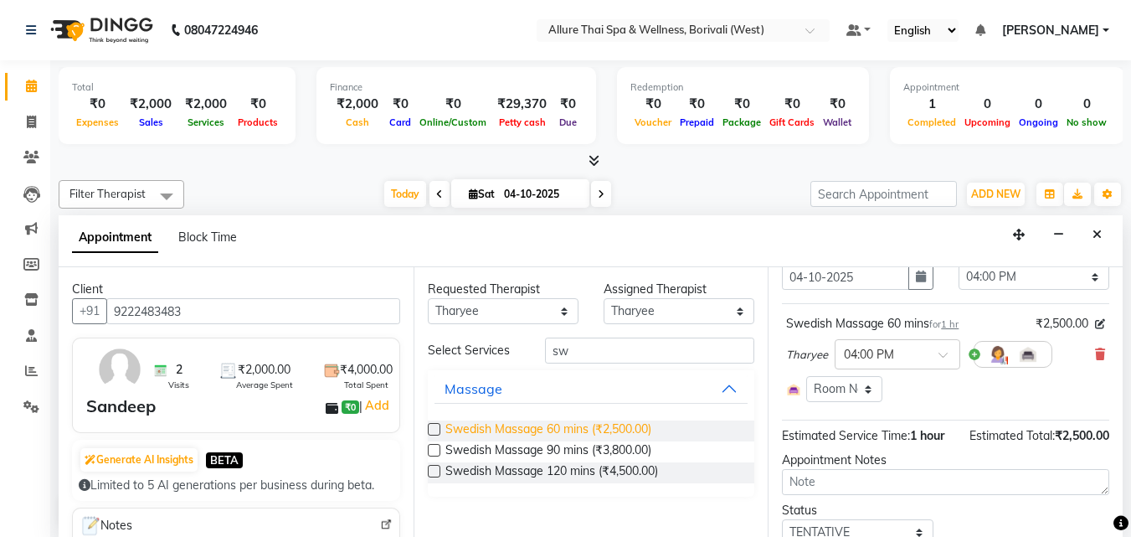
checkbox input "false"
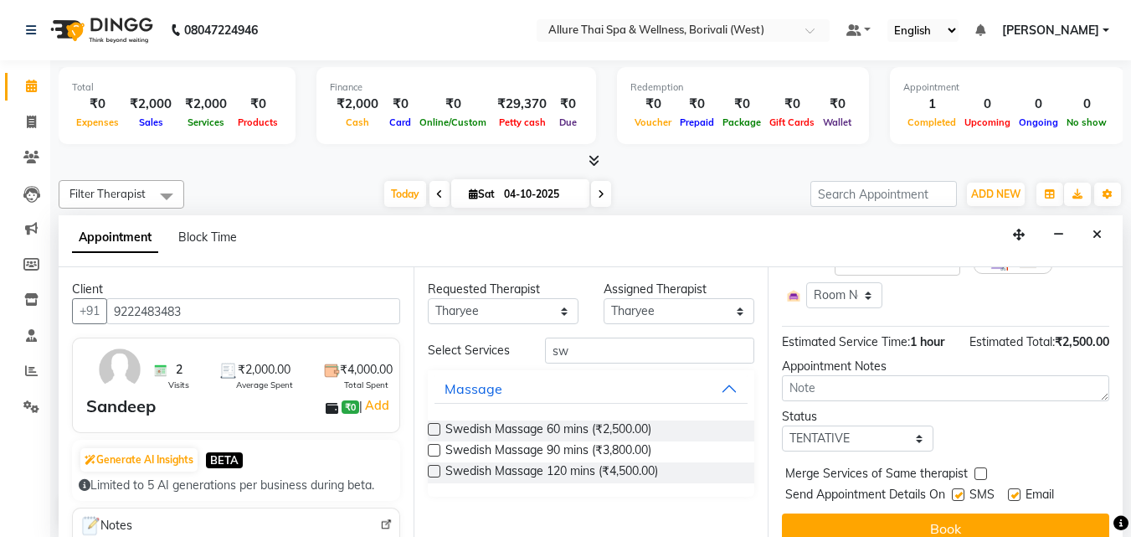
scroll to position [208, 0]
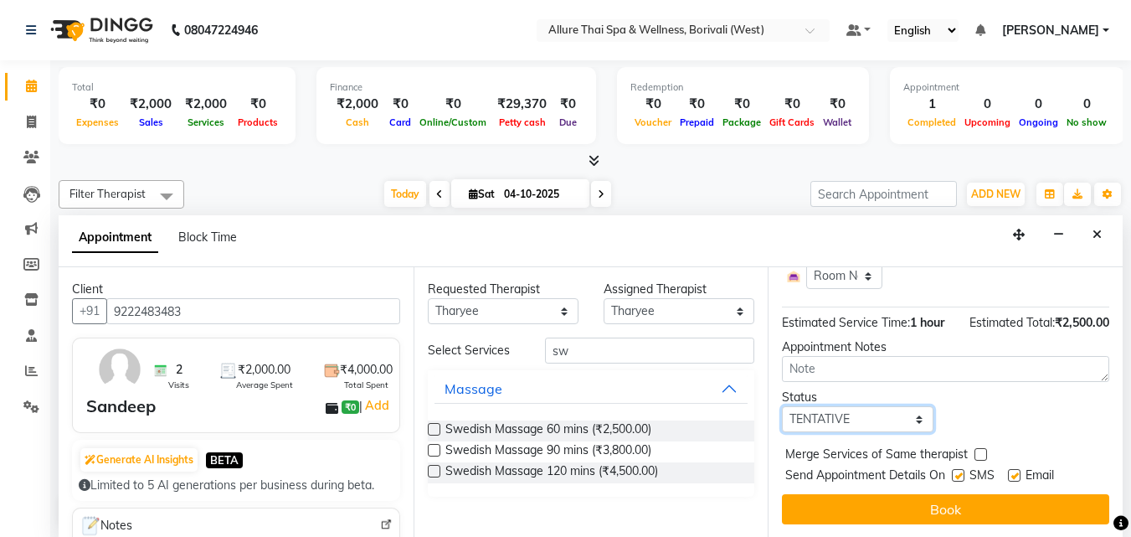
click at [867, 412] on select "Select TENTATIVE CONFIRM CHECK-IN UPCOMING" at bounding box center [857, 419] width 151 height 26
select select "check-in"
click at [782, 406] on select "Select TENTATIVE CONFIRM CHECK-IN UPCOMING" at bounding box center [857, 419] width 151 height 26
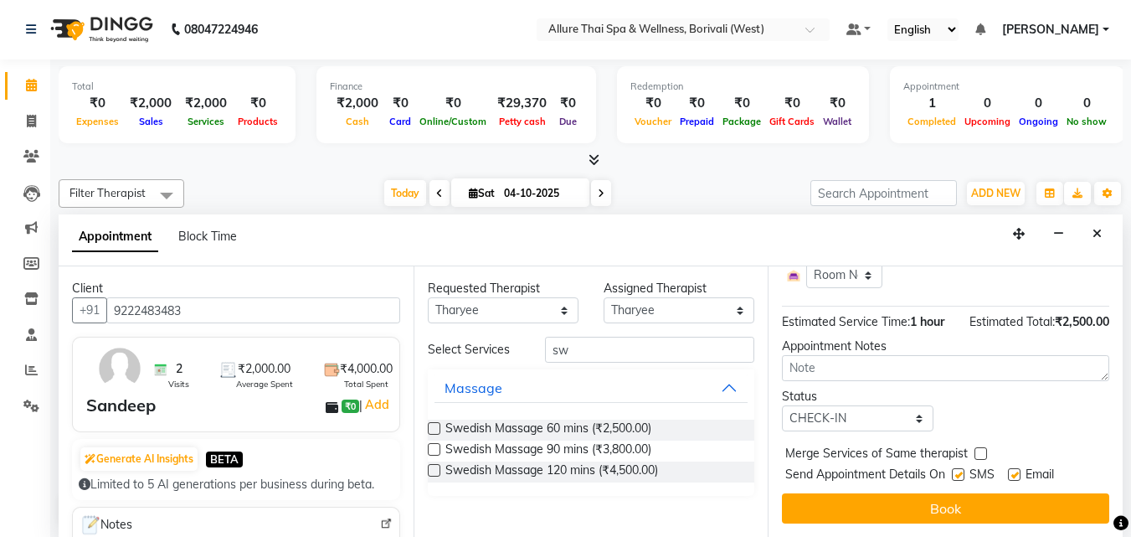
click at [960, 468] on label at bounding box center [958, 474] width 13 height 13
click at [960, 471] on input "checkbox" at bounding box center [957, 476] width 11 height 11
checkbox input "false"
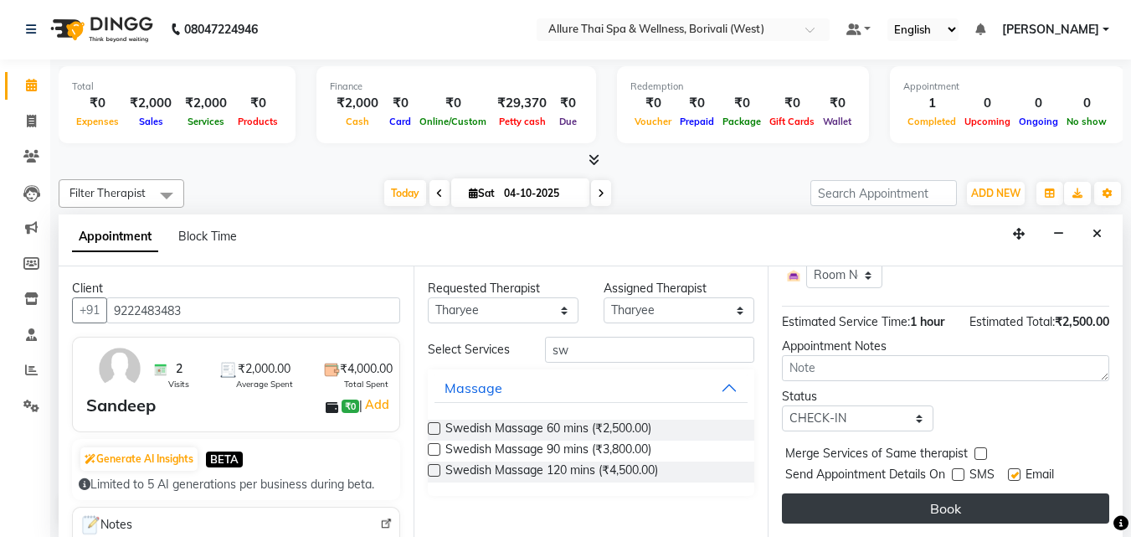
click at [960, 497] on button "Book" at bounding box center [945, 508] width 327 height 30
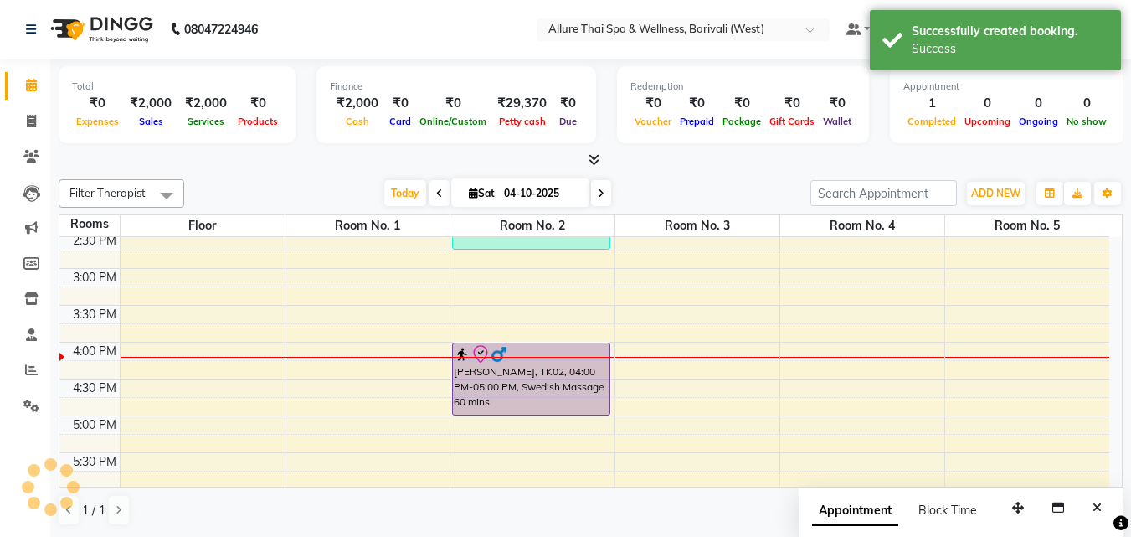
scroll to position [0, 0]
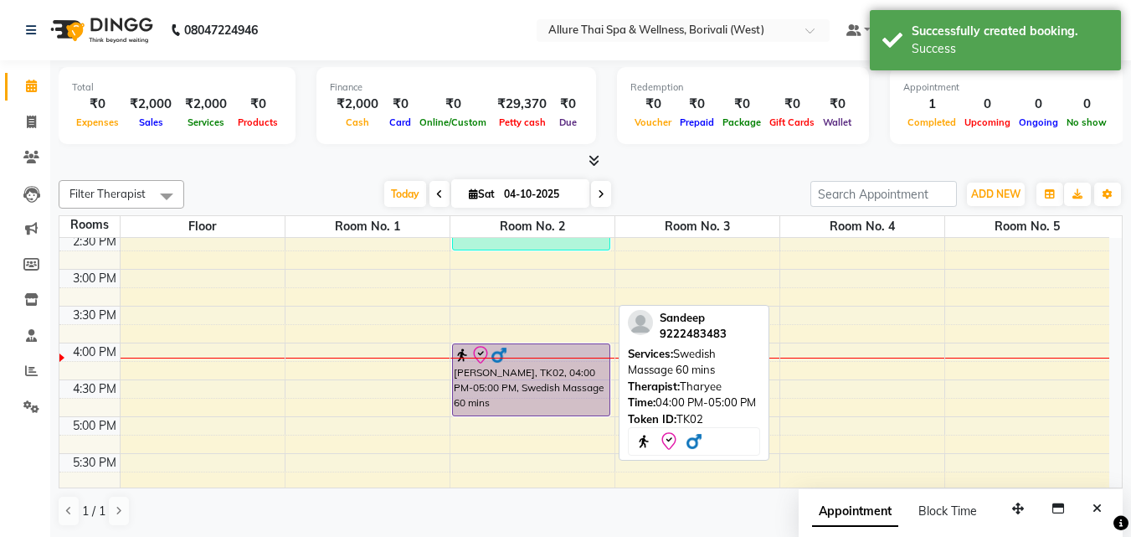
click at [548, 383] on div "[PERSON_NAME], TK02, 04:00 PM-05:00 PM, Swedish Massage 60 mins" at bounding box center [531, 379] width 157 height 71
select select "8"
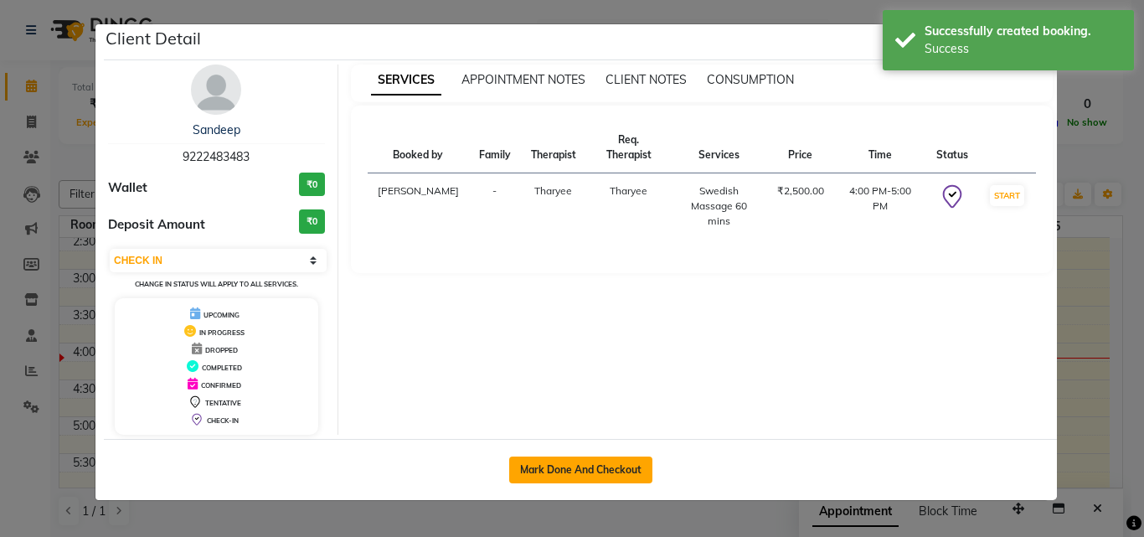
click at [612, 458] on button "Mark Done And Checkout" at bounding box center [580, 469] width 143 height 27
select select "service"
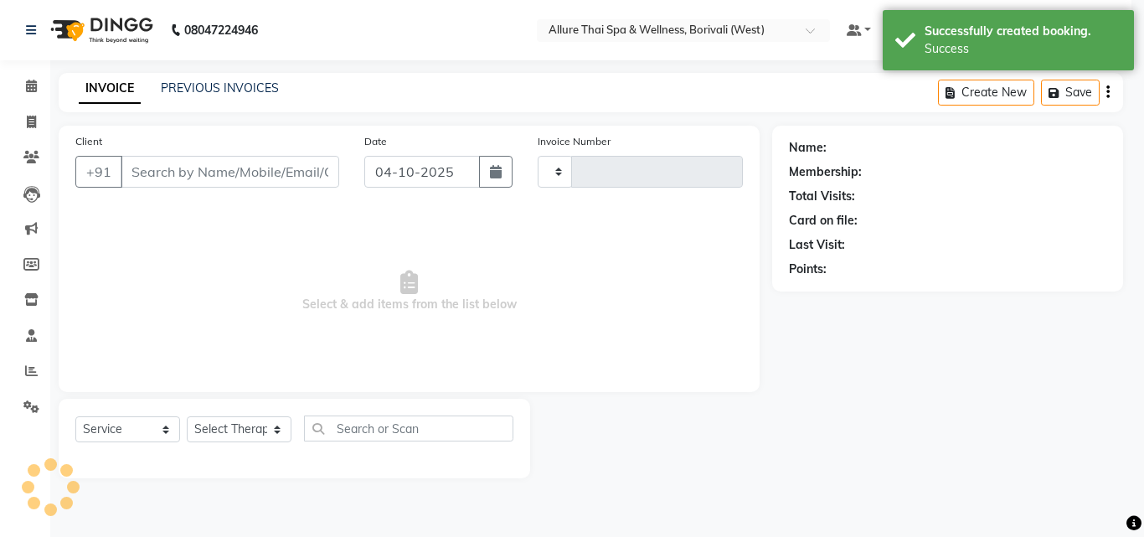
type input "1088"
select select "6772"
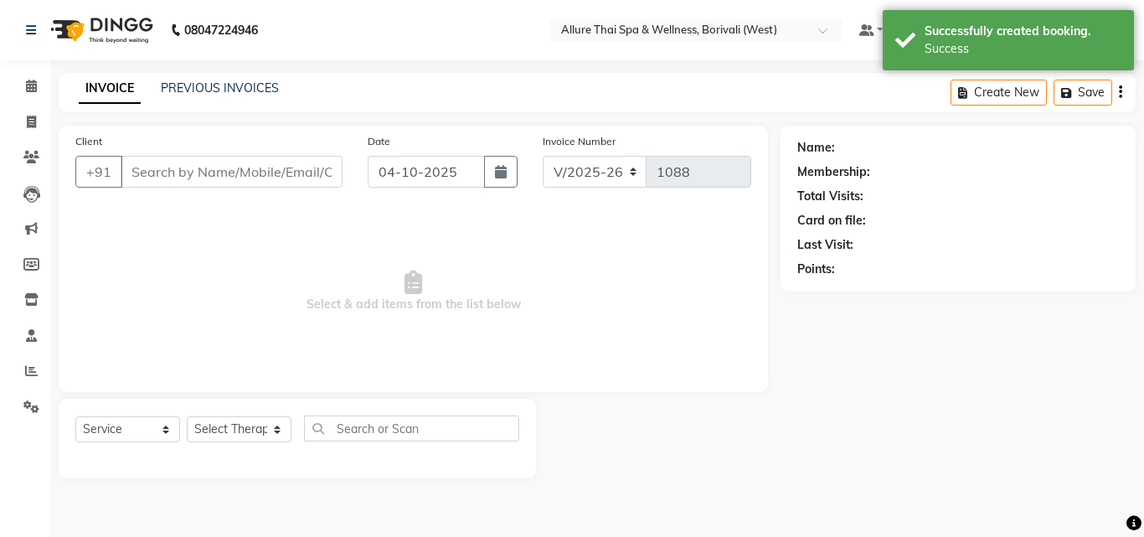
type input "9222483483"
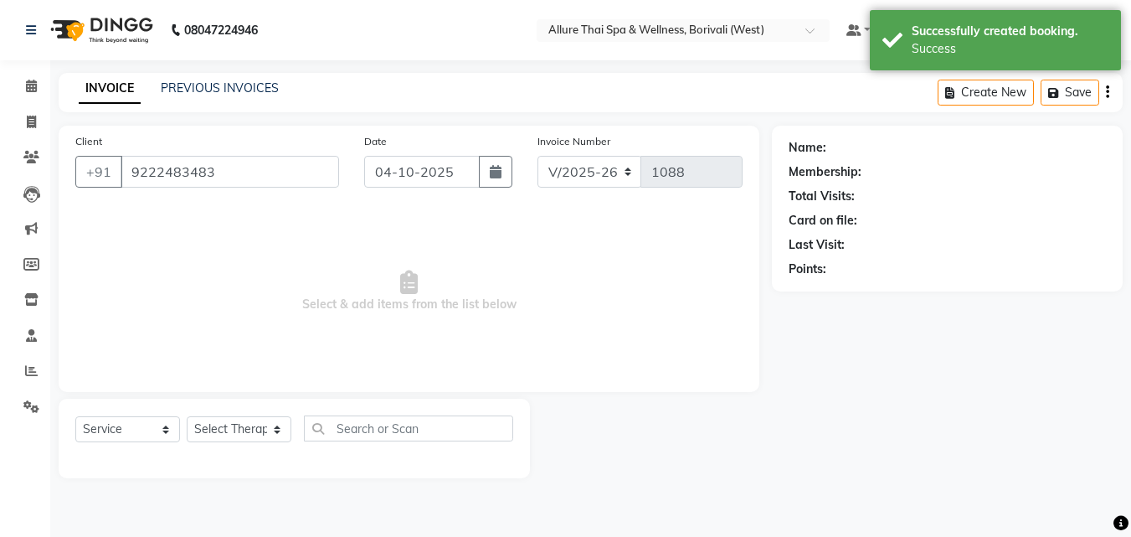
select select "71484"
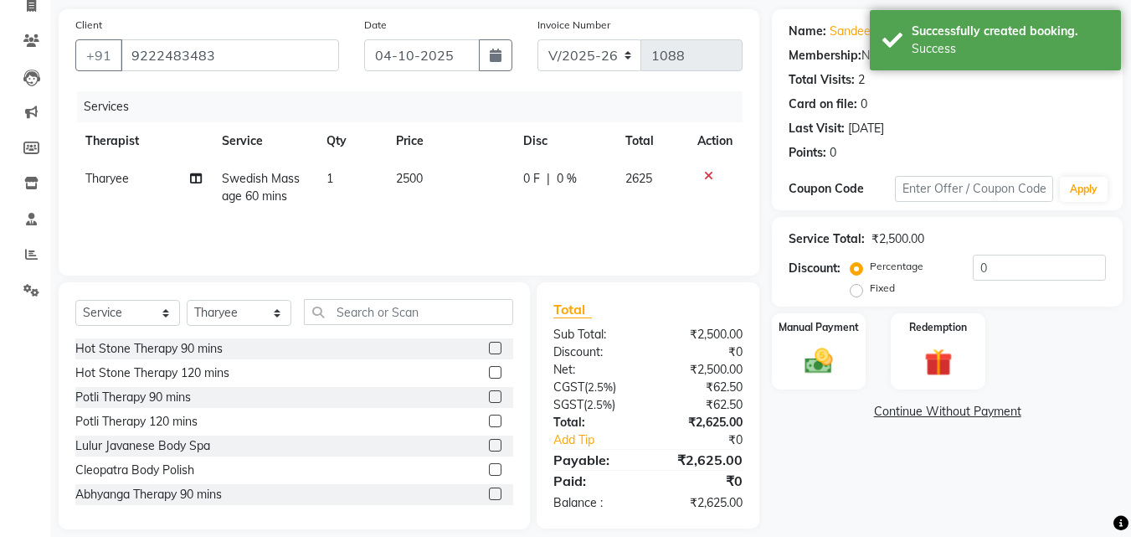
scroll to position [134, 0]
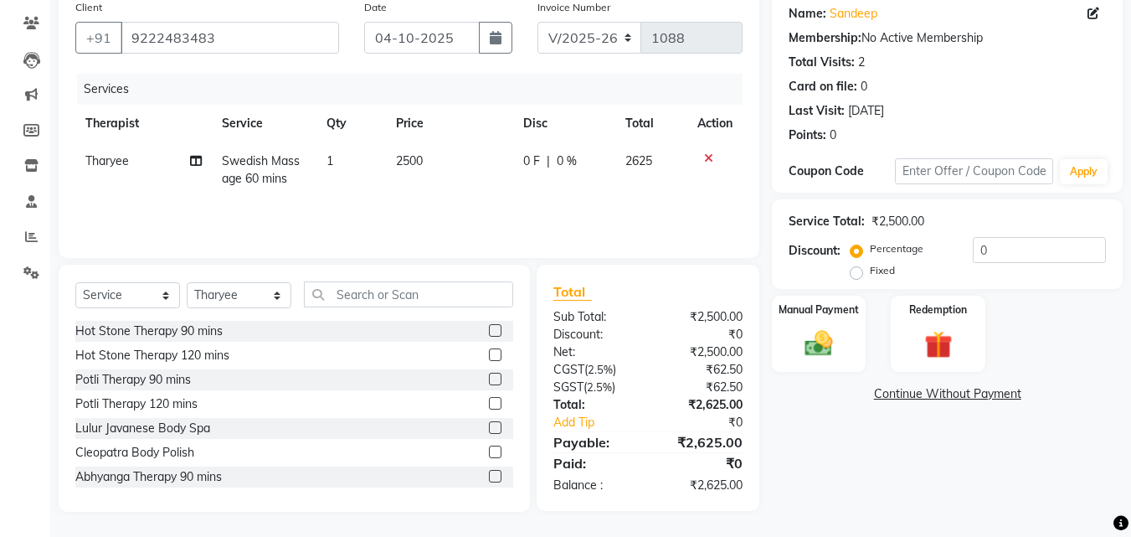
click at [870, 272] on label "Fixed" at bounding box center [882, 270] width 25 height 15
click at [861, 272] on input "Fixed" at bounding box center [860, 271] width 12 height 12
radio input "true"
click at [1023, 245] on input "0" at bounding box center [1039, 250] width 133 height 26
type input "500"
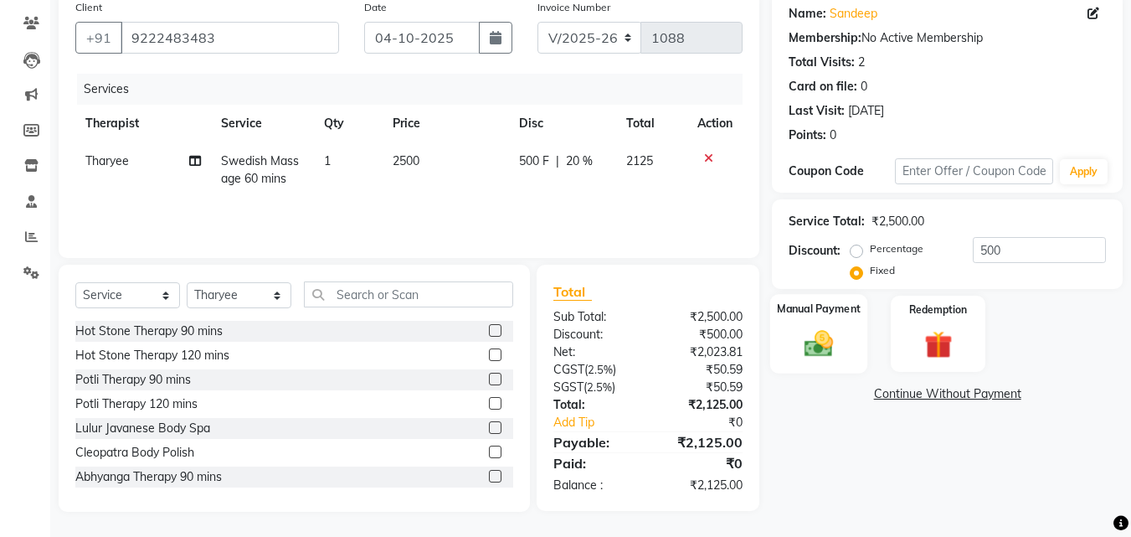
click at [824, 347] on img at bounding box center [818, 343] width 47 height 33
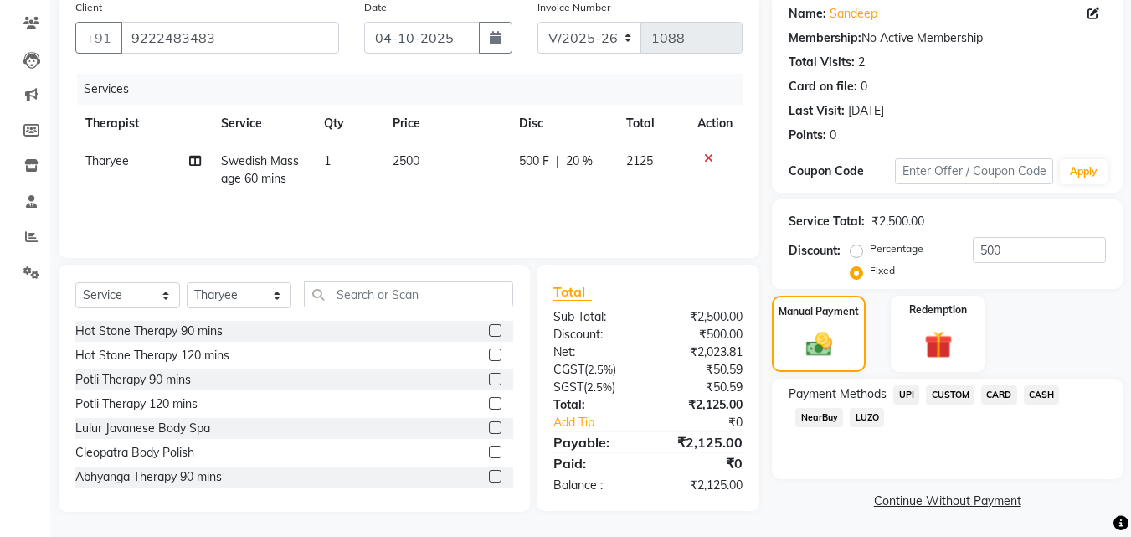
click at [908, 396] on span "UPI" at bounding box center [906, 394] width 26 height 19
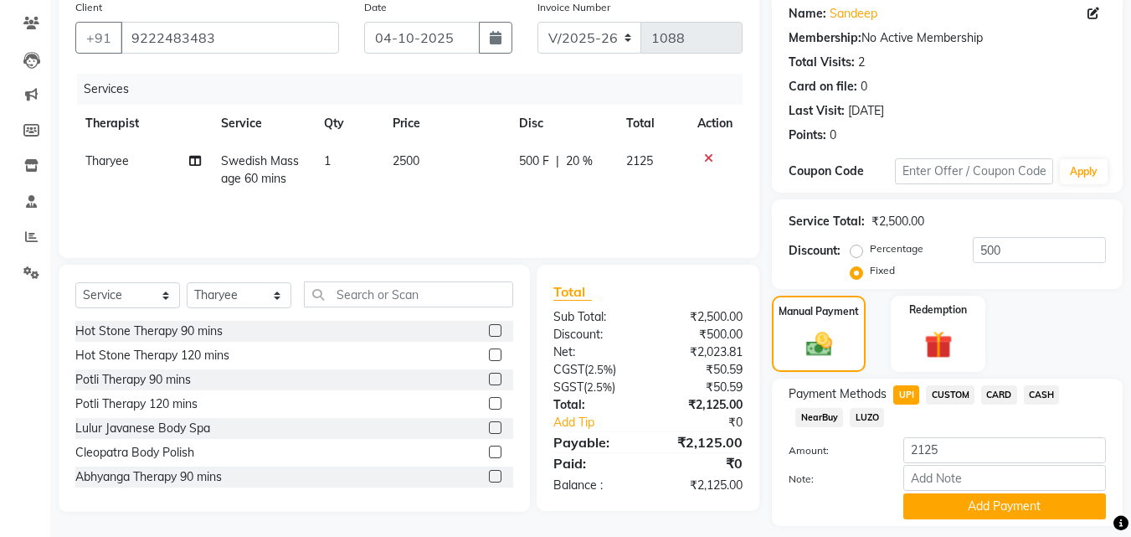
scroll to position [183, 0]
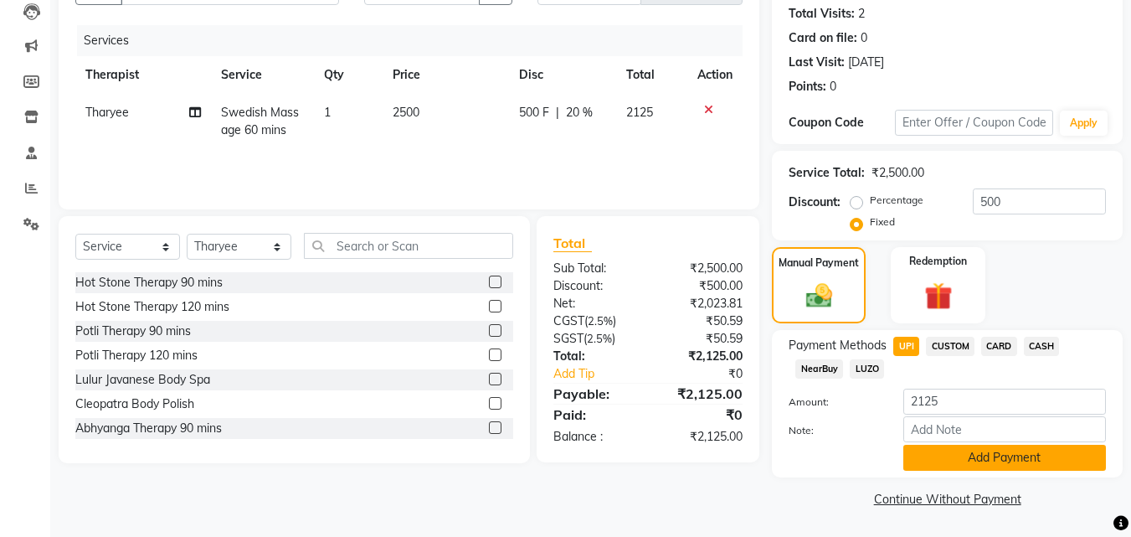
click at [1000, 450] on button "Add Payment" at bounding box center [1004, 458] width 203 height 26
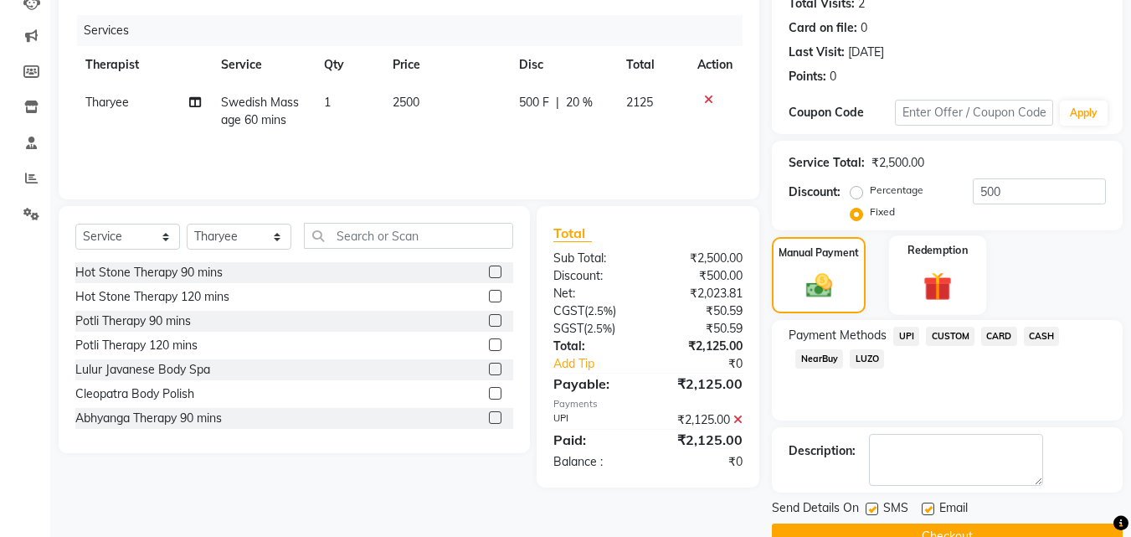
scroll to position [230, 0]
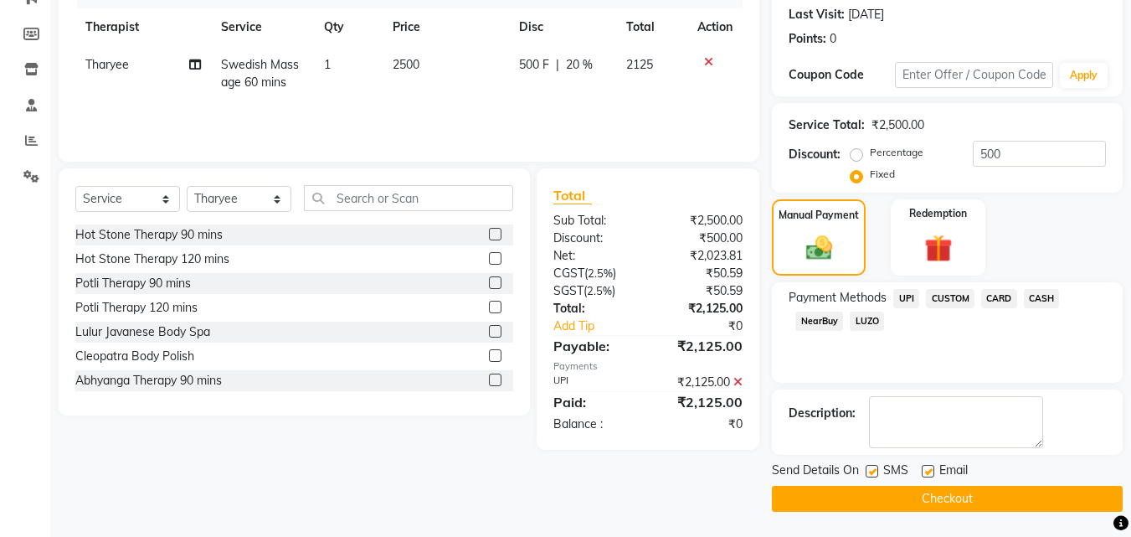
click at [876, 470] on label at bounding box center [872, 471] width 13 height 13
click at [876, 470] on input "checkbox" at bounding box center [871, 471] width 11 height 11
checkbox input "false"
click at [893, 492] on button "Checkout" at bounding box center [947, 499] width 351 height 26
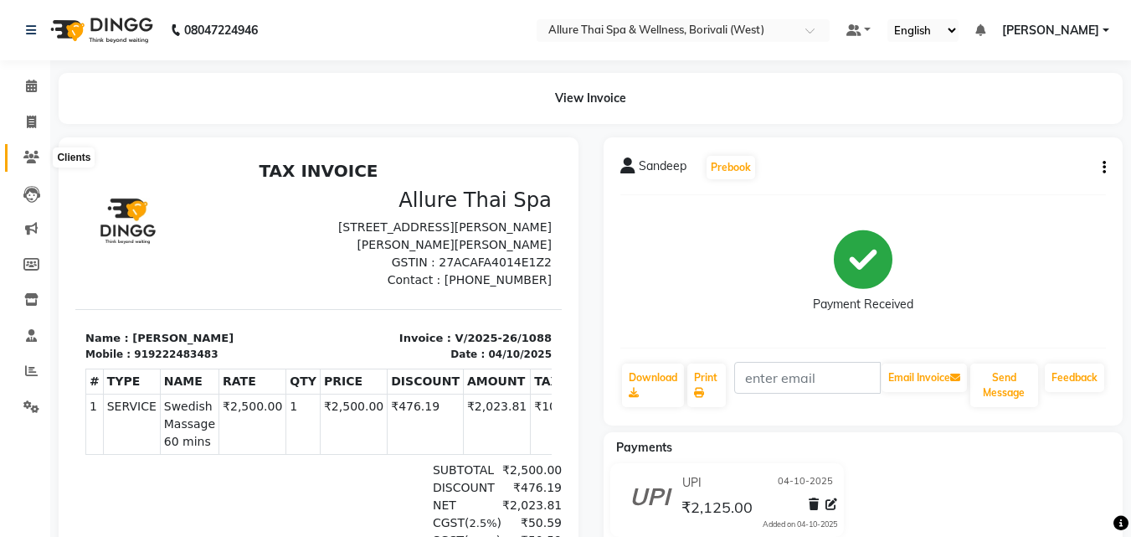
click at [18, 156] on span at bounding box center [31, 157] width 29 height 19
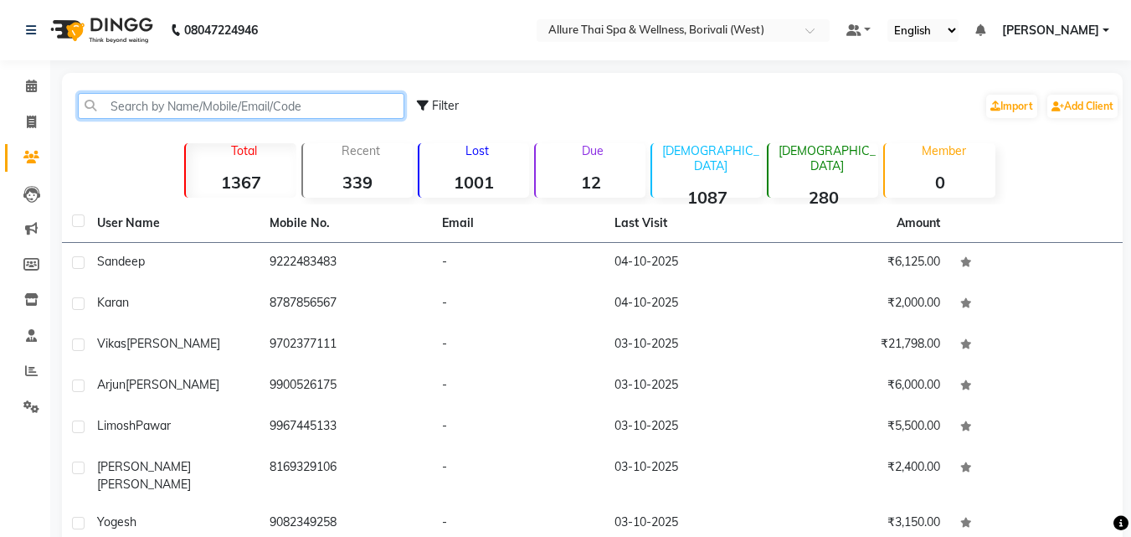
click at [177, 101] on input "text" at bounding box center [241, 106] width 327 height 26
click at [196, 109] on input "text" at bounding box center [241, 106] width 327 height 26
click at [239, 106] on input "text" at bounding box center [241, 106] width 327 height 26
click at [264, 106] on input "text" at bounding box center [241, 106] width 327 height 26
click at [298, 111] on input "text" at bounding box center [241, 106] width 327 height 26
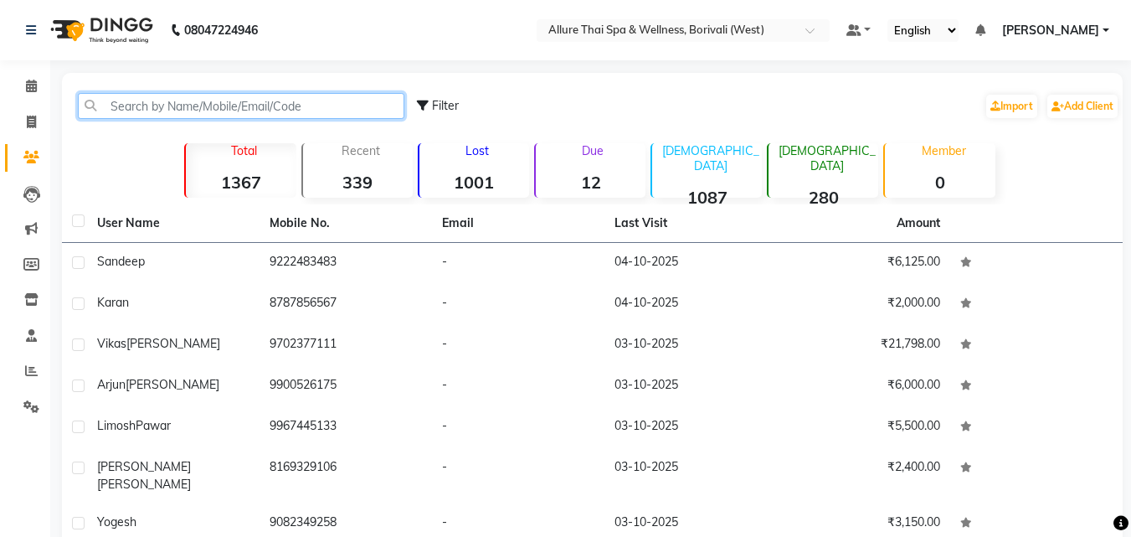
click at [316, 98] on input "text" at bounding box center [241, 106] width 327 height 26
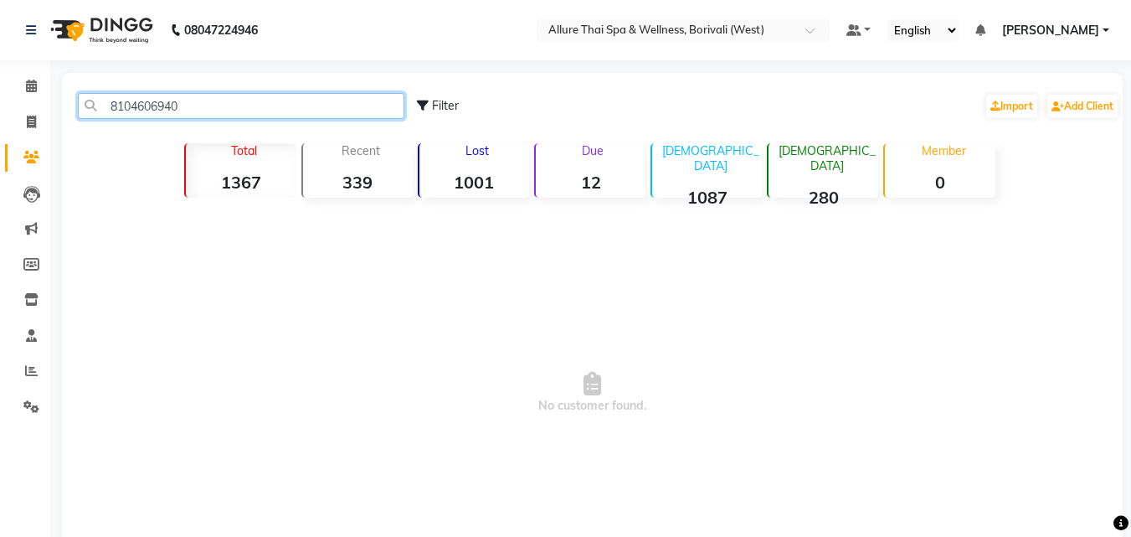
click at [352, 115] on input "8104606940" at bounding box center [241, 106] width 327 height 26
click at [364, 106] on input "8104606940" at bounding box center [241, 106] width 327 height 26
click at [298, 99] on input "8104606940" at bounding box center [241, 106] width 327 height 26
click at [347, 110] on input "8104606940" at bounding box center [241, 106] width 327 height 26
click at [330, 105] on input "8104606940" at bounding box center [241, 106] width 327 height 26
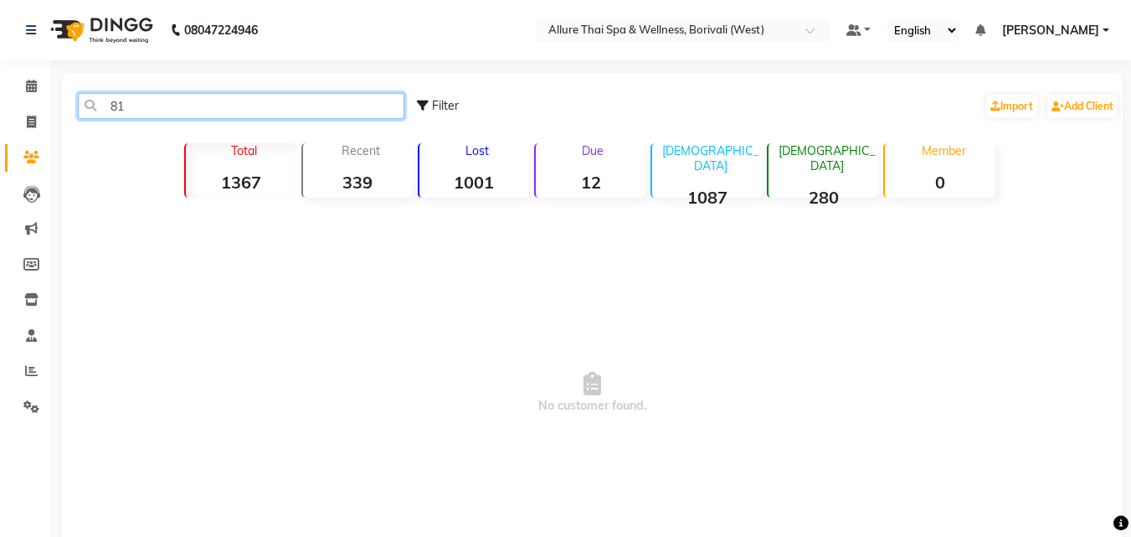
type input "8"
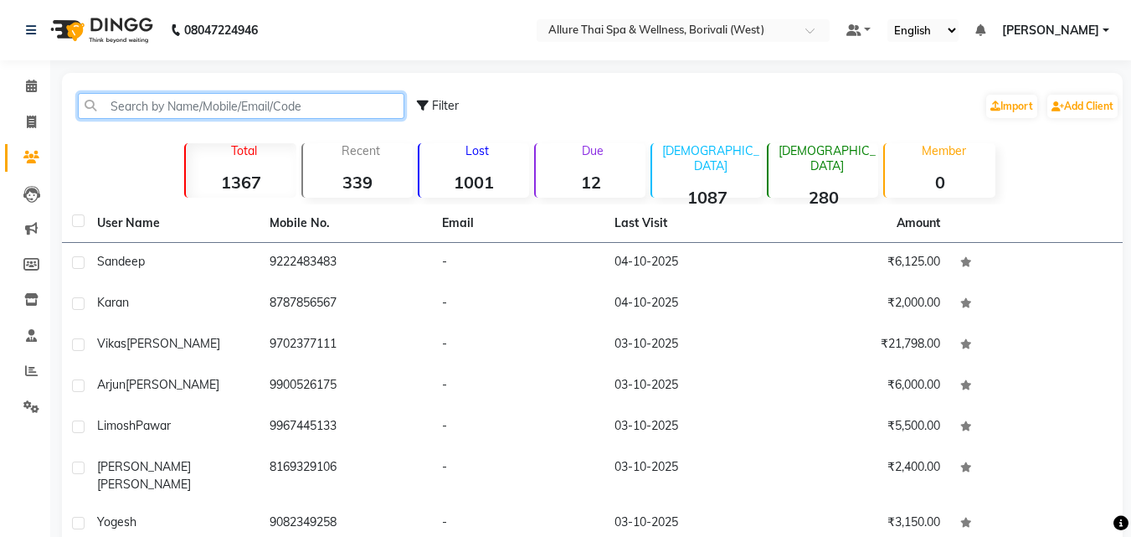
click at [323, 105] on input "text" at bounding box center [241, 106] width 327 height 26
click at [323, 109] on input "text" at bounding box center [241, 106] width 327 height 26
click at [314, 101] on input "text" at bounding box center [241, 106] width 327 height 26
click at [322, 106] on input "text" at bounding box center [241, 106] width 327 height 26
click at [307, 106] on input "text" at bounding box center [241, 106] width 327 height 26
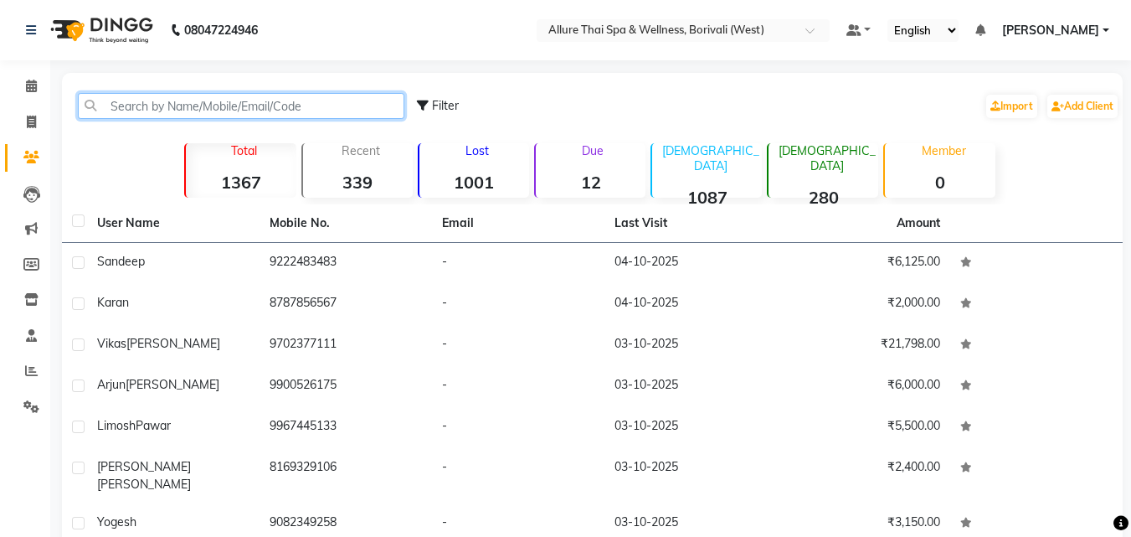
click at [315, 107] on input "text" at bounding box center [241, 106] width 327 height 26
click at [317, 107] on input "text" at bounding box center [241, 106] width 327 height 26
click at [323, 107] on input "text" at bounding box center [241, 106] width 327 height 26
click at [325, 108] on input "text" at bounding box center [241, 106] width 327 height 26
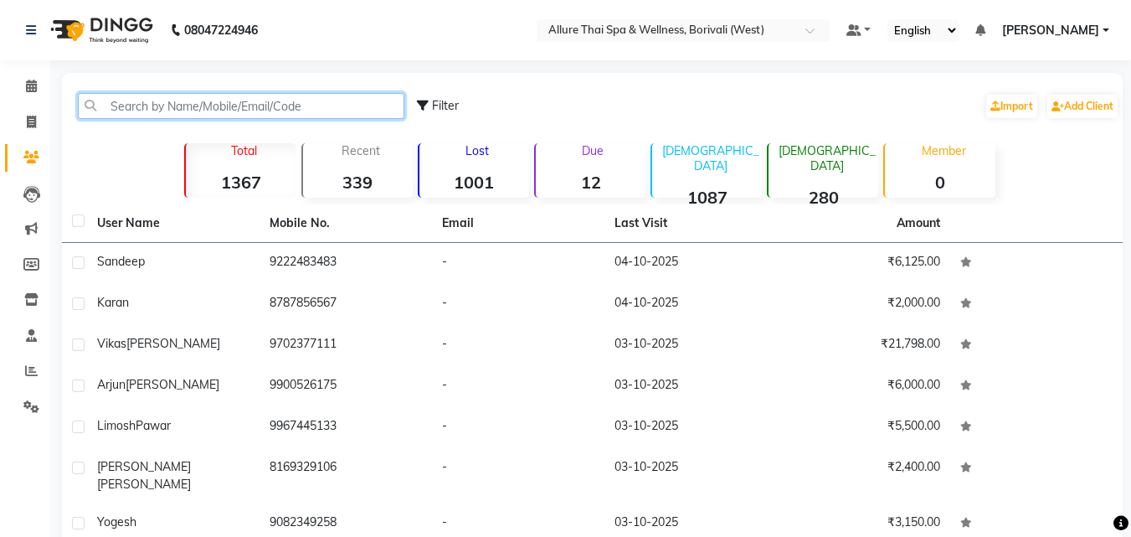
click at [329, 108] on input "text" at bounding box center [241, 106] width 327 height 26
click at [343, 105] on input "text" at bounding box center [241, 106] width 327 height 26
click at [337, 104] on input "text" at bounding box center [241, 106] width 327 height 26
click at [327, 108] on input "text" at bounding box center [241, 106] width 327 height 26
click at [321, 108] on input "text" at bounding box center [241, 106] width 327 height 26
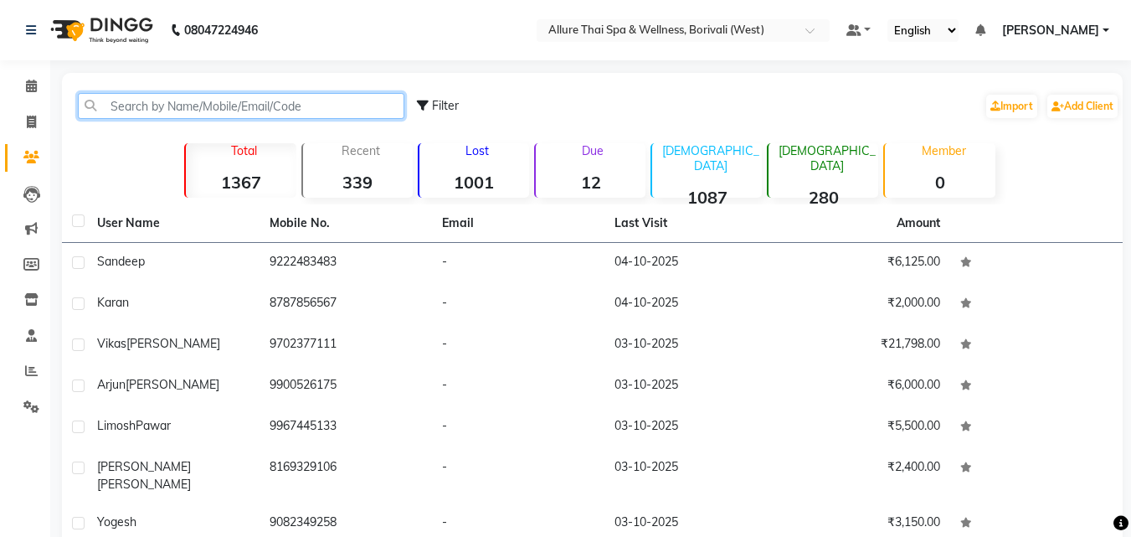
click at [319, 108] on input "text" at bounding box center [241, 106] width 327 height 26
click at [316, 108] on input "text" at bounding box center [241, 106] width 327 height 26
